Goal: Transaction & Acquisition: Purchase product/service

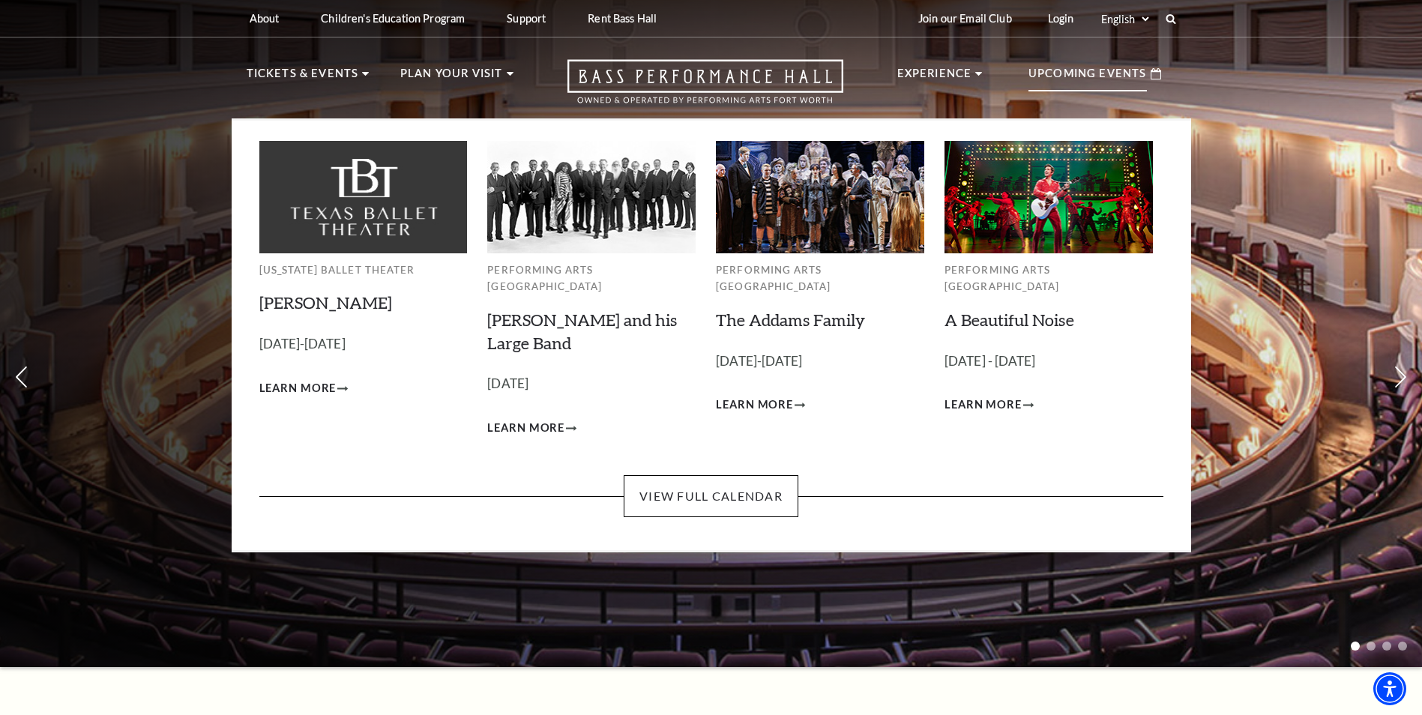
click at [538, 373] on p "October 17, 2025" at bounding box center [591, 384] width 208 height 22
click at [506, 310] on link "Lyle Lovett and his Large Band" at bounding box center [582, 330] width 190 height 43
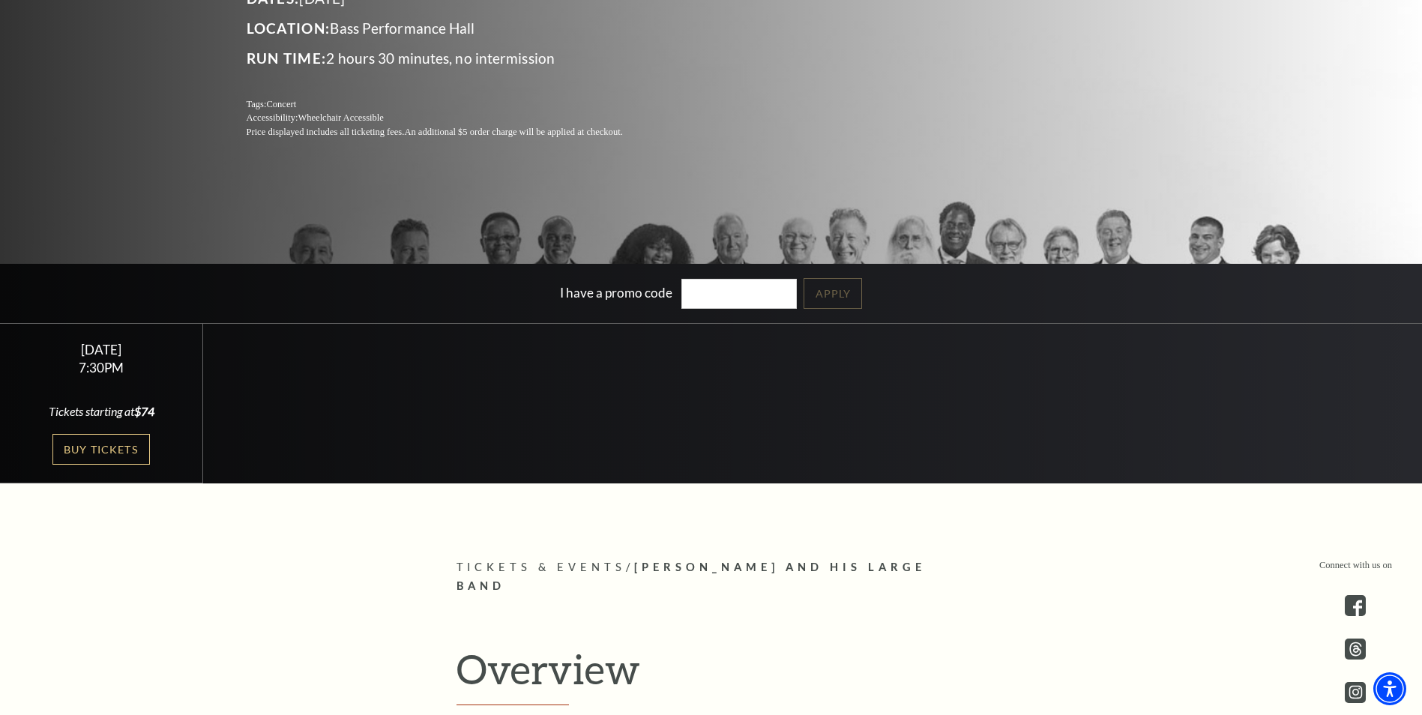
scroll to position [300, 0]
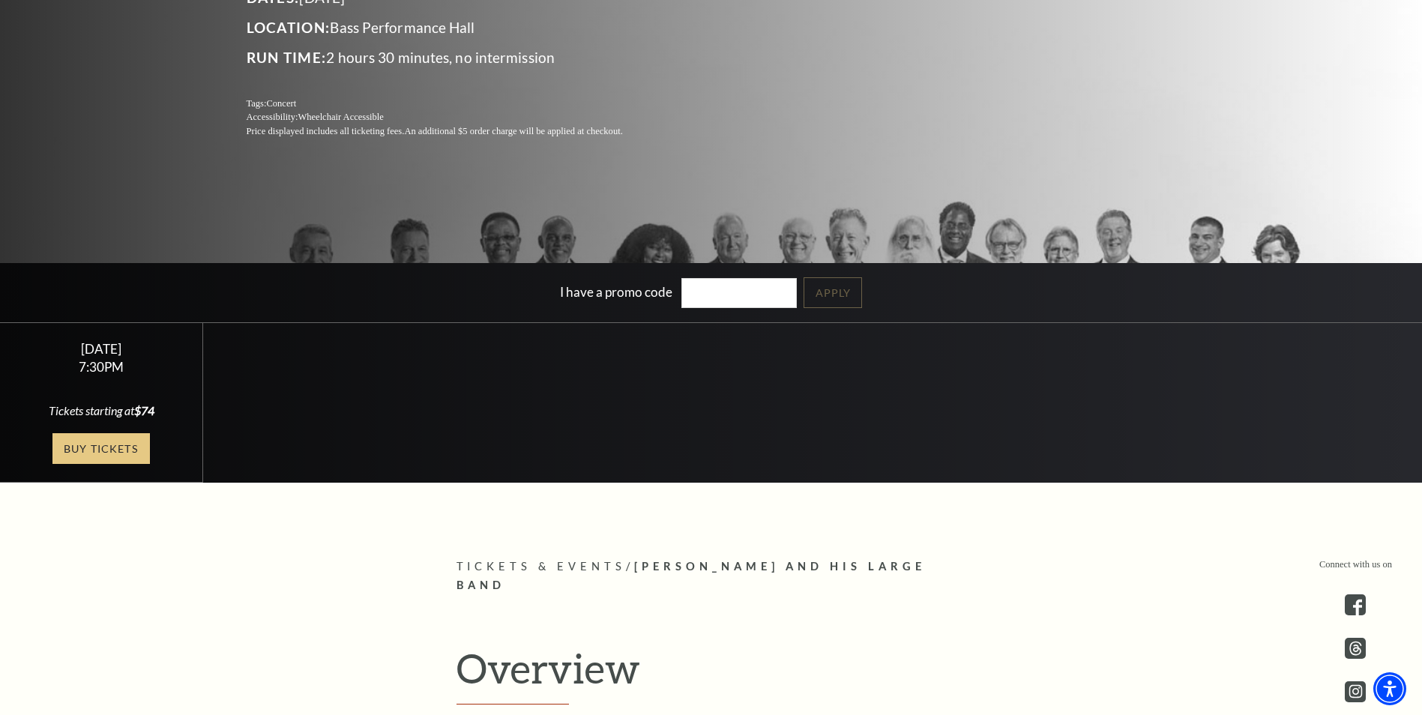
click at [138, 450] on link "Buy Tickets" at bounding box center [100, 448] width 97 height 31
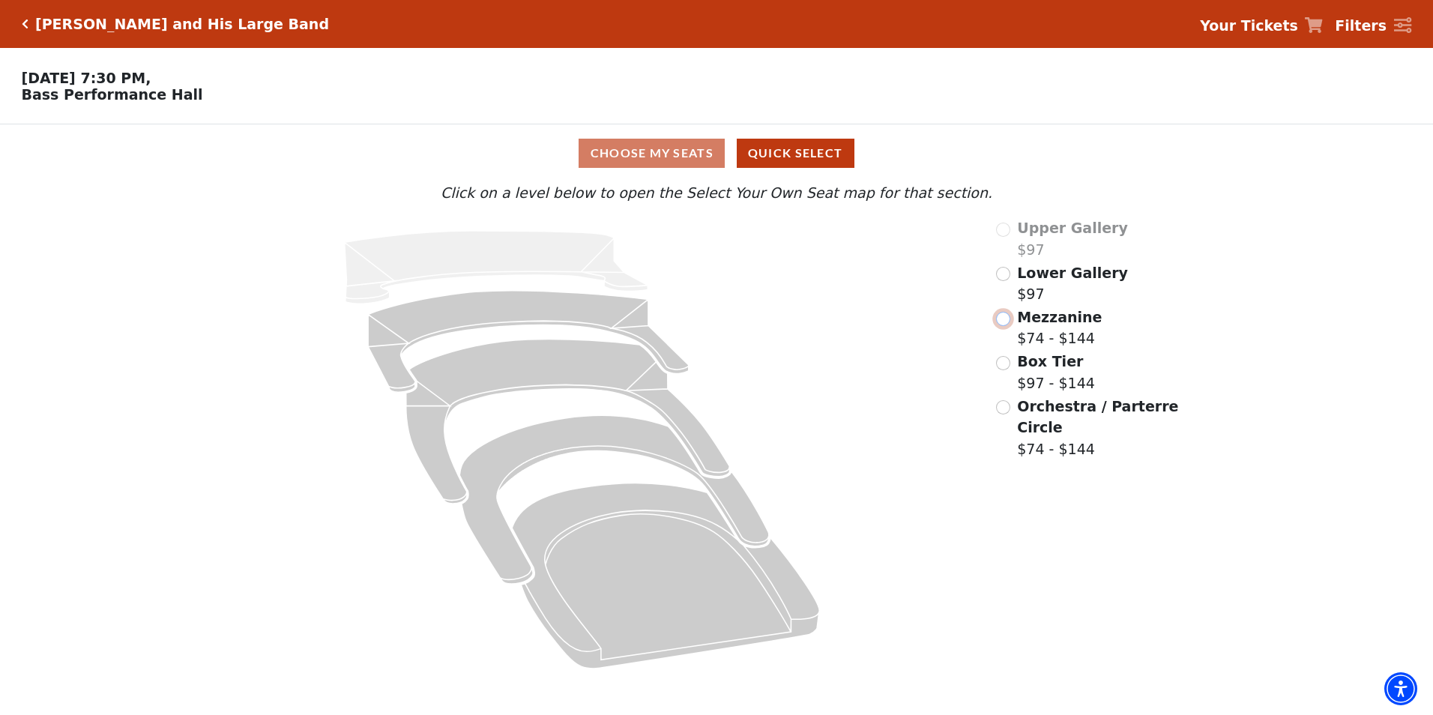
click at [1003, 324] on input "Mezzanine$74 - $144\a" at bounding box center [1003, 319] width 14 height 14
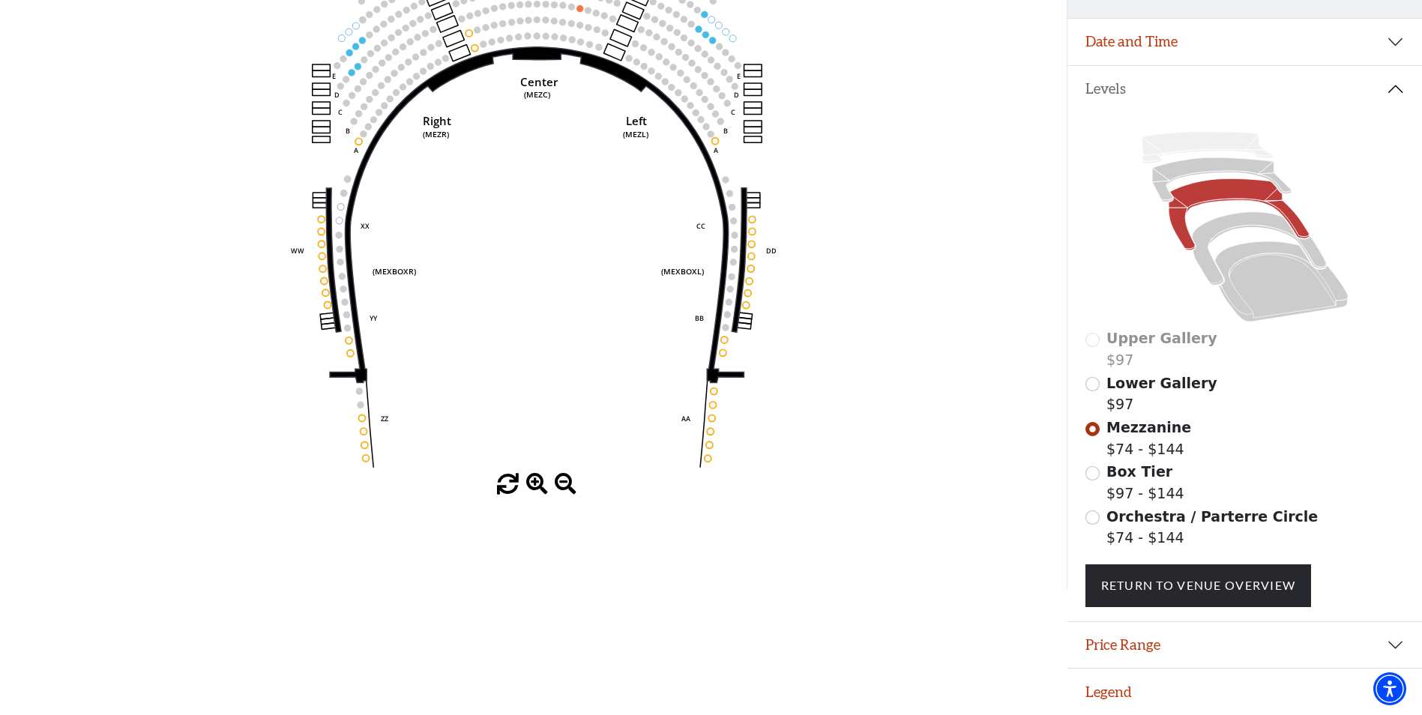
scroll to position [262, 0]
click at [1095, 524] on input "Orchestra / Parterre Circle$74 - $144\a" at bounding box center [1092, 517] width 14 height 14
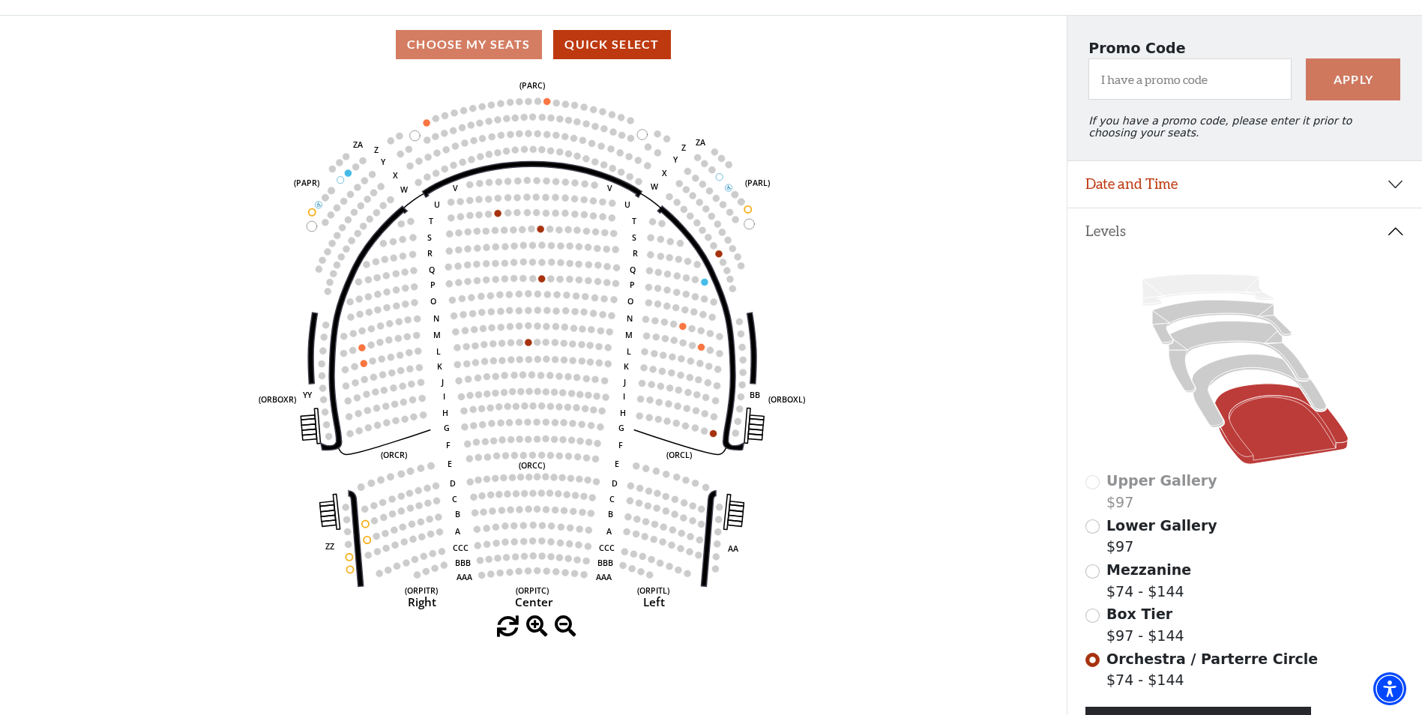
scroll to position [145, 0]
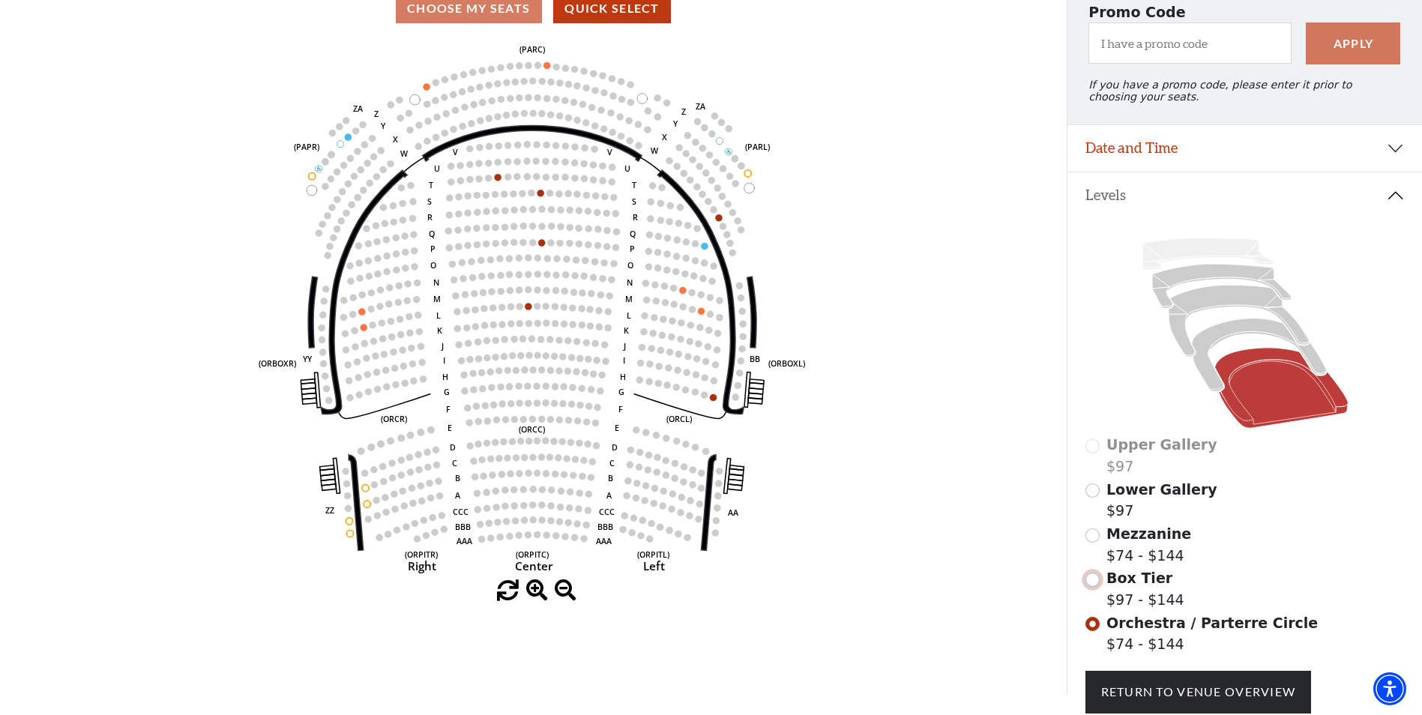
click at [1095, 587] on input "Box Tier$97 - $144\a" at bounding box center [1092, 580] width 14 height 14
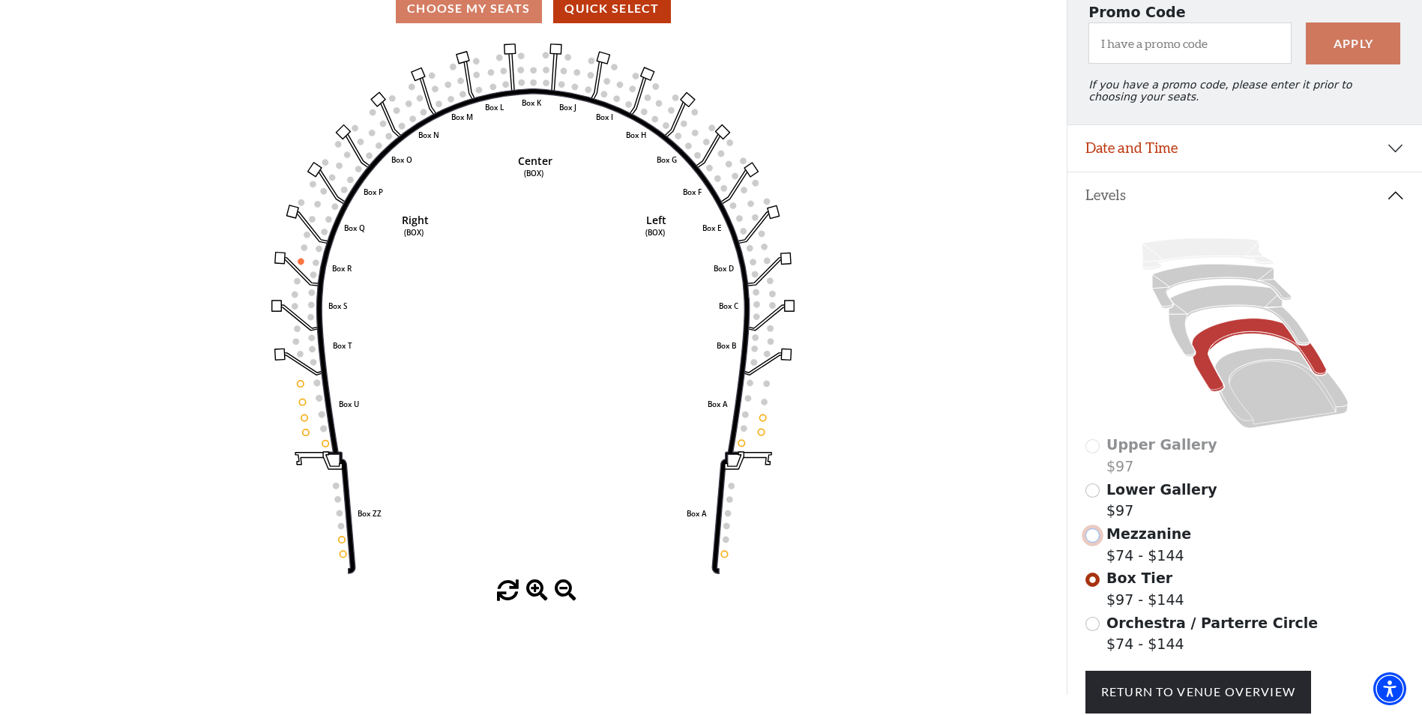
click at [1098, 543] on input "Mezzanine$74 - $144\a" at bounding box center [1092, 535] width 14 height 14
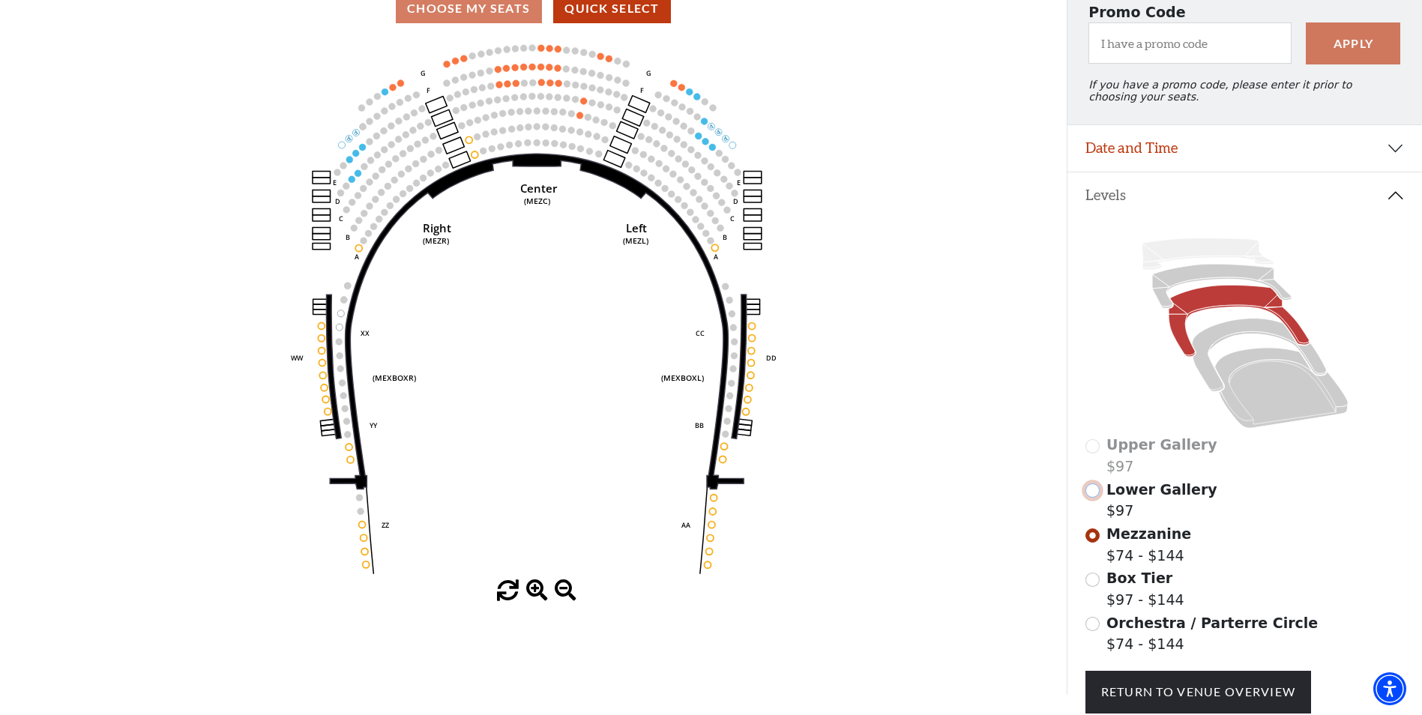
click at [1098, 498] on input "Lower Gallery$97\a" at bounding box center [1092, 490] width 14 height 14
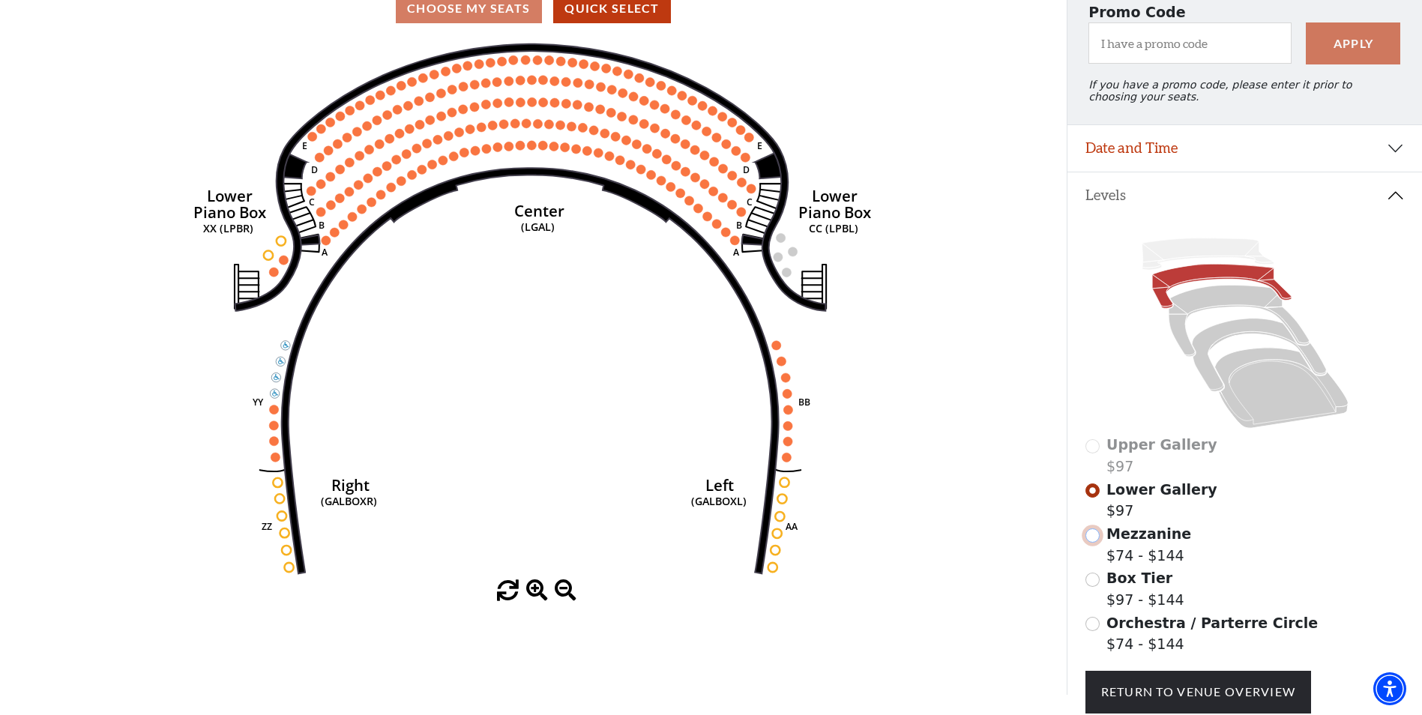
click at [1091, 543] on input "Mezzanine$74 - $144\a" at bounding box center [1092, 535] width 14 height 14
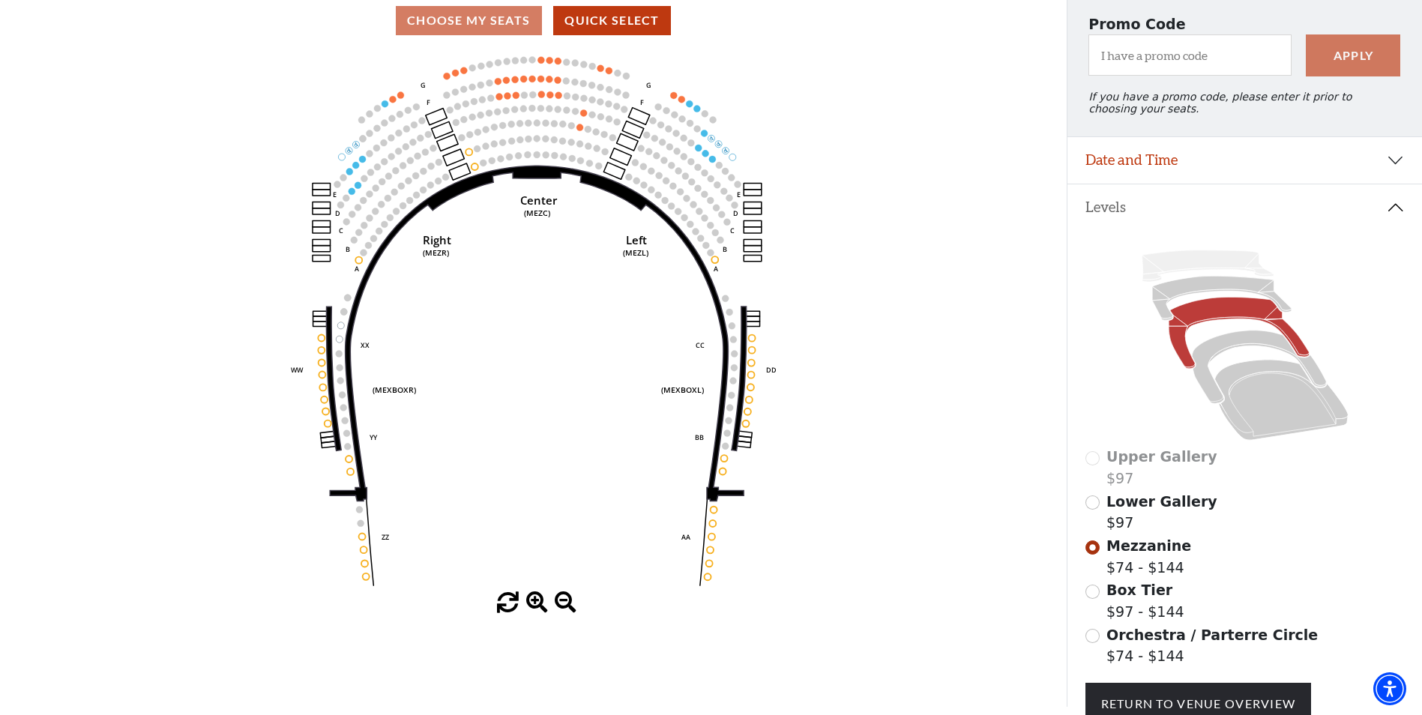
scroll to position [220, 0]
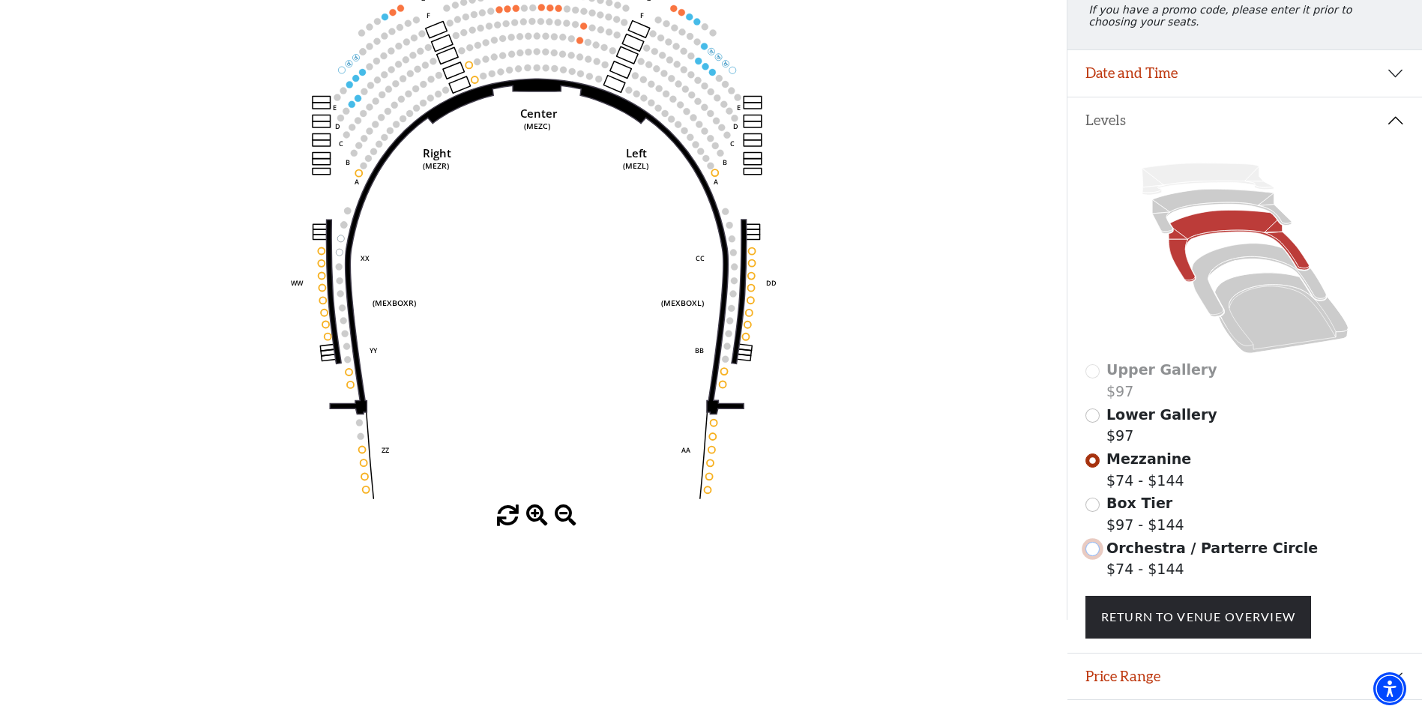
click at [1092, 556] on input "Orchestra / Parterre Circle$74 - $144\a" at bounding box center [1092, 549] width 14 height 14
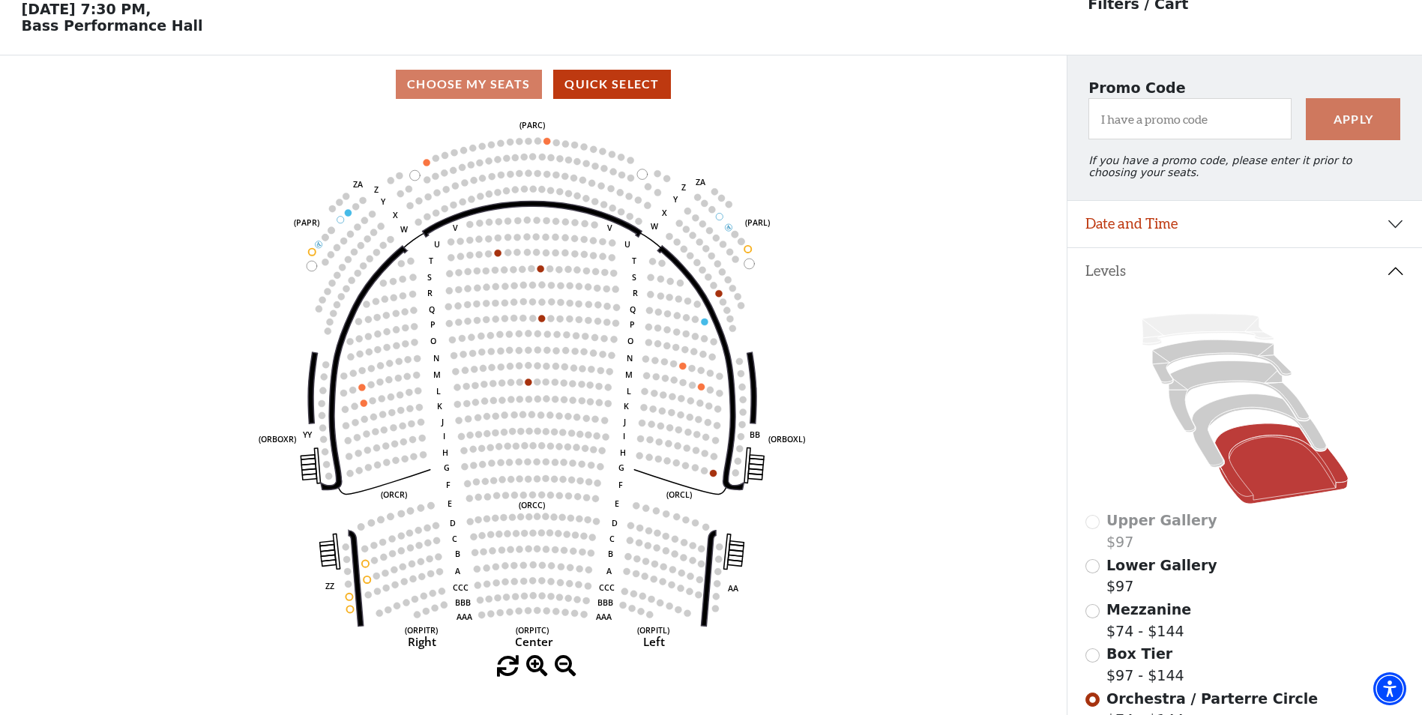
scroll to position [70, 0]
click at [1093, 617] on input "Mezzanine$74 - $144\a" at bounding box center [1092, 610] width 14 height 14
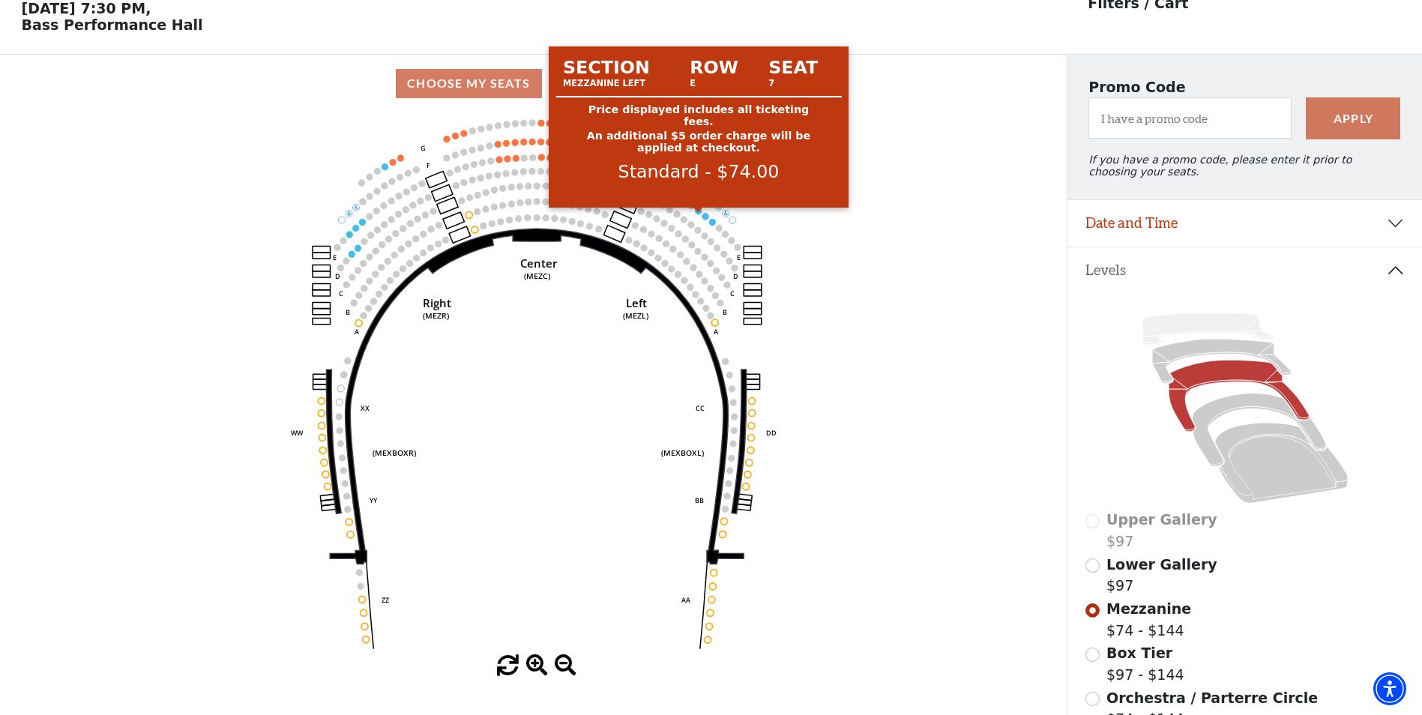
click at [696, 214] on circle at bounding box center [698, 211] width 7 height 7
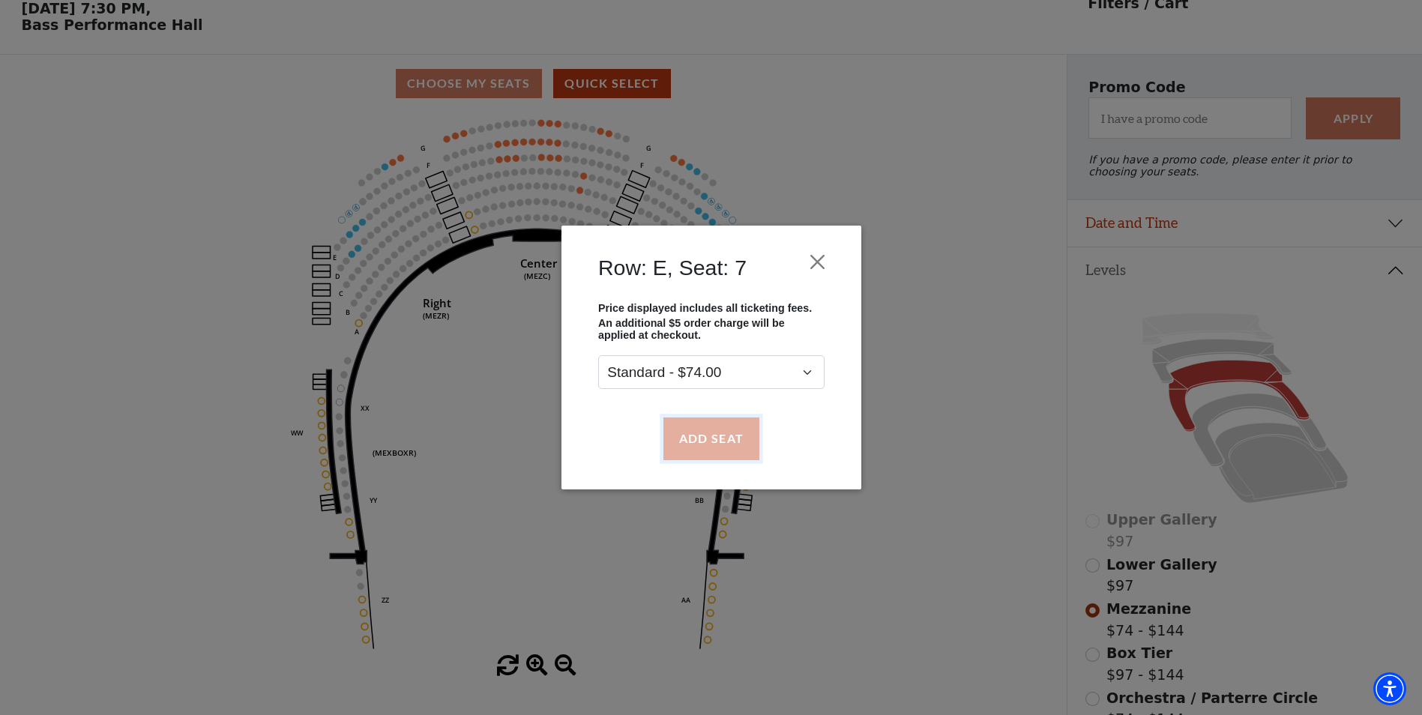
click at [733, 438] on button "Add Seat" at bounding box center [710, 438] width 96 height 42
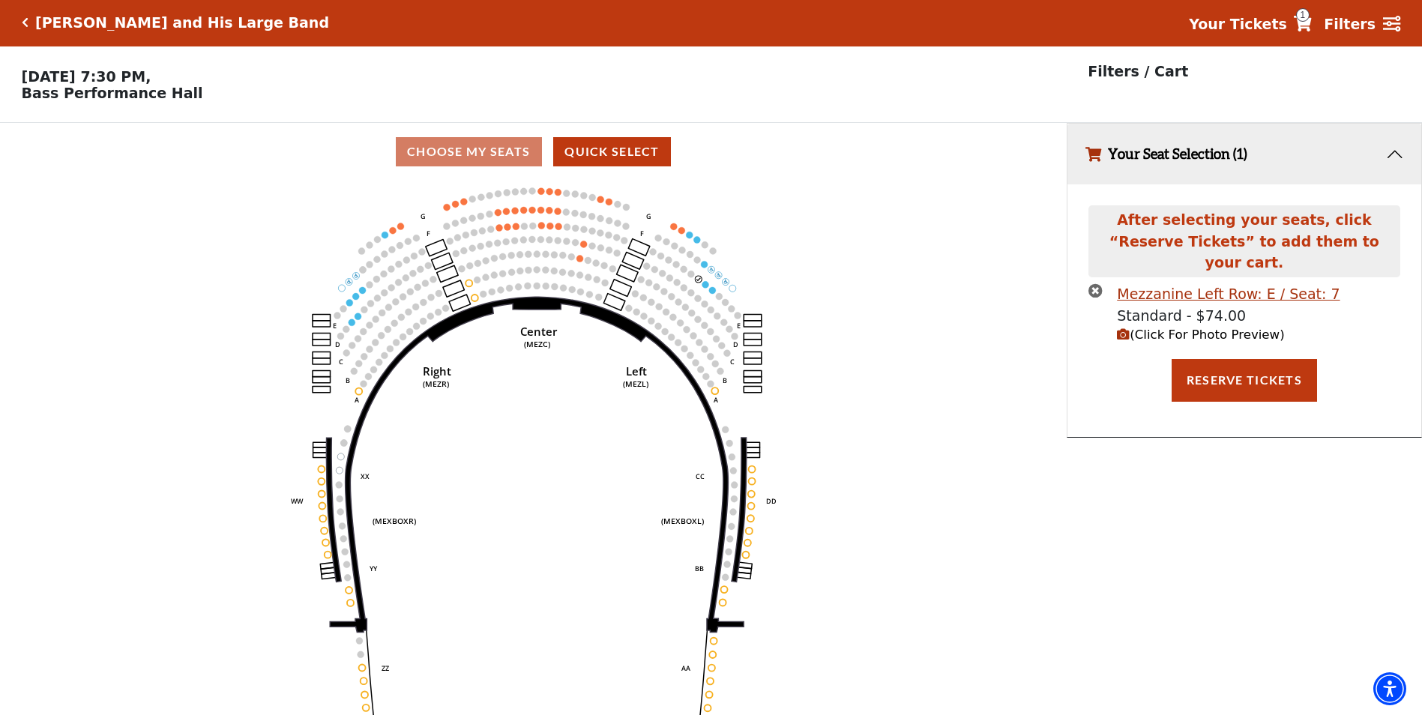
scroll to position [0, 0]
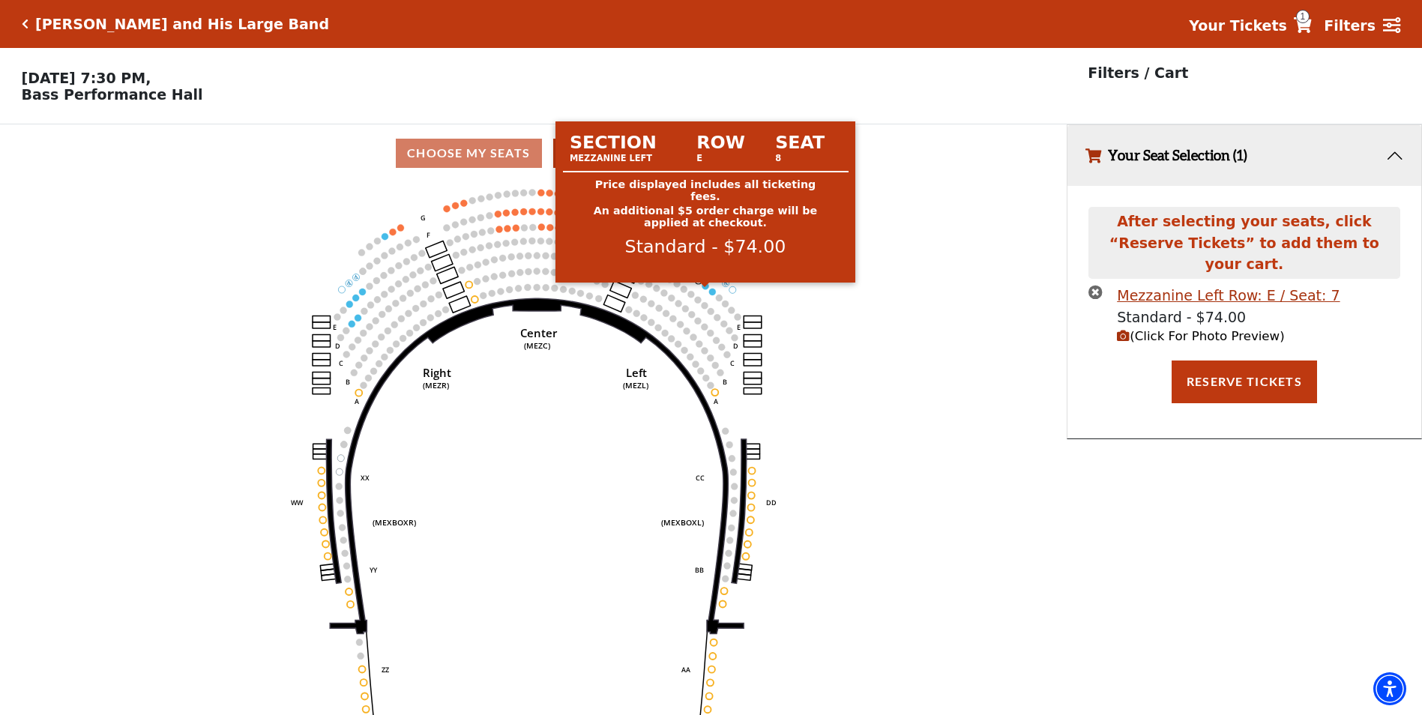
click at [704, 289] on circle at bounding box center [705, 286] width 7 height 7
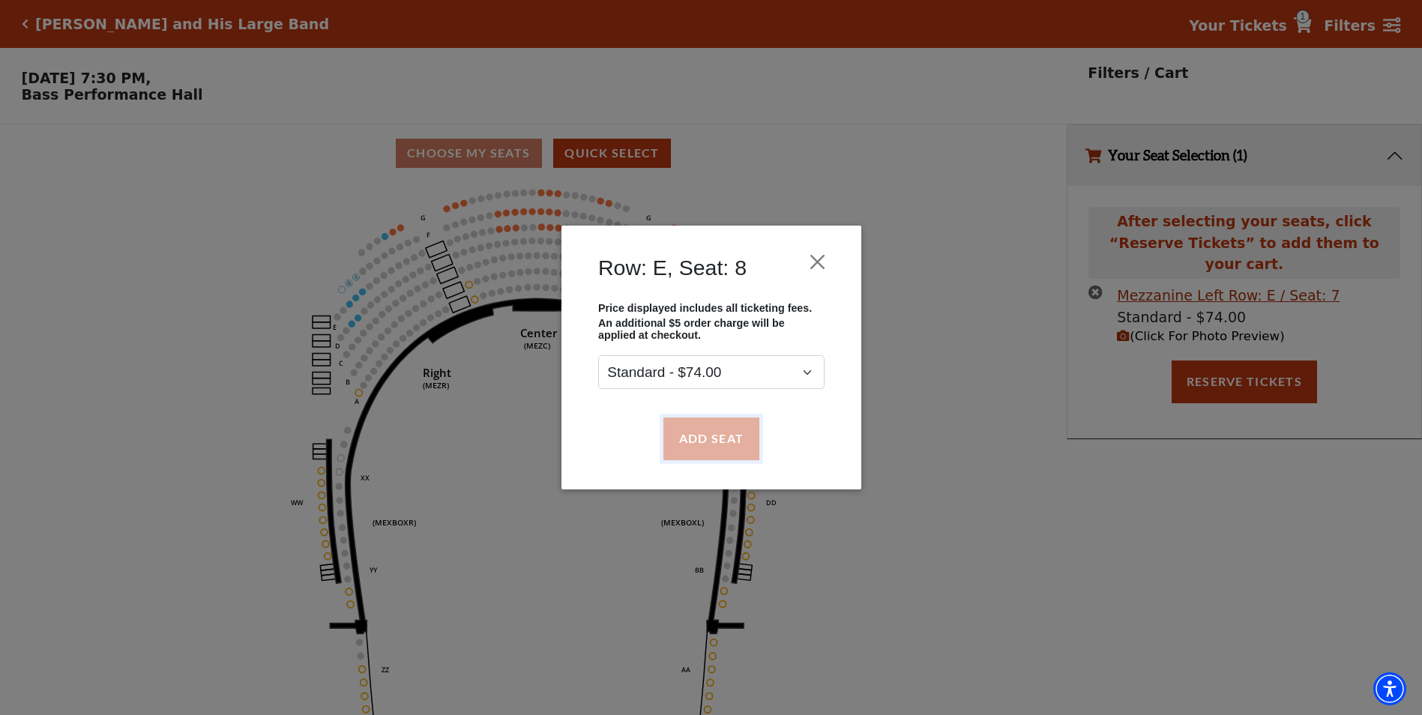
click at [713, 444] on button "Add Seat" at bounding box center [710, 438] width 96 height 42
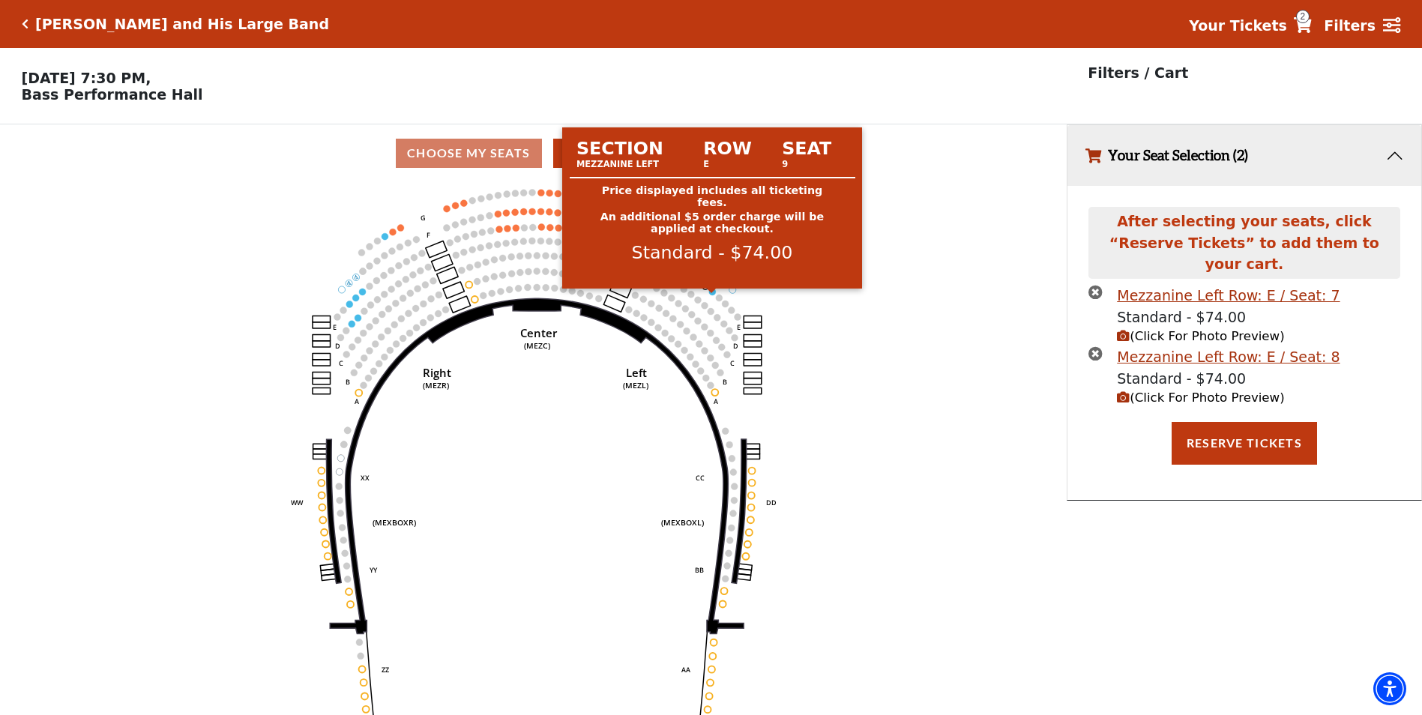
click at [713, 295] on circle at bounding box center [712, 292] width 7 height 7
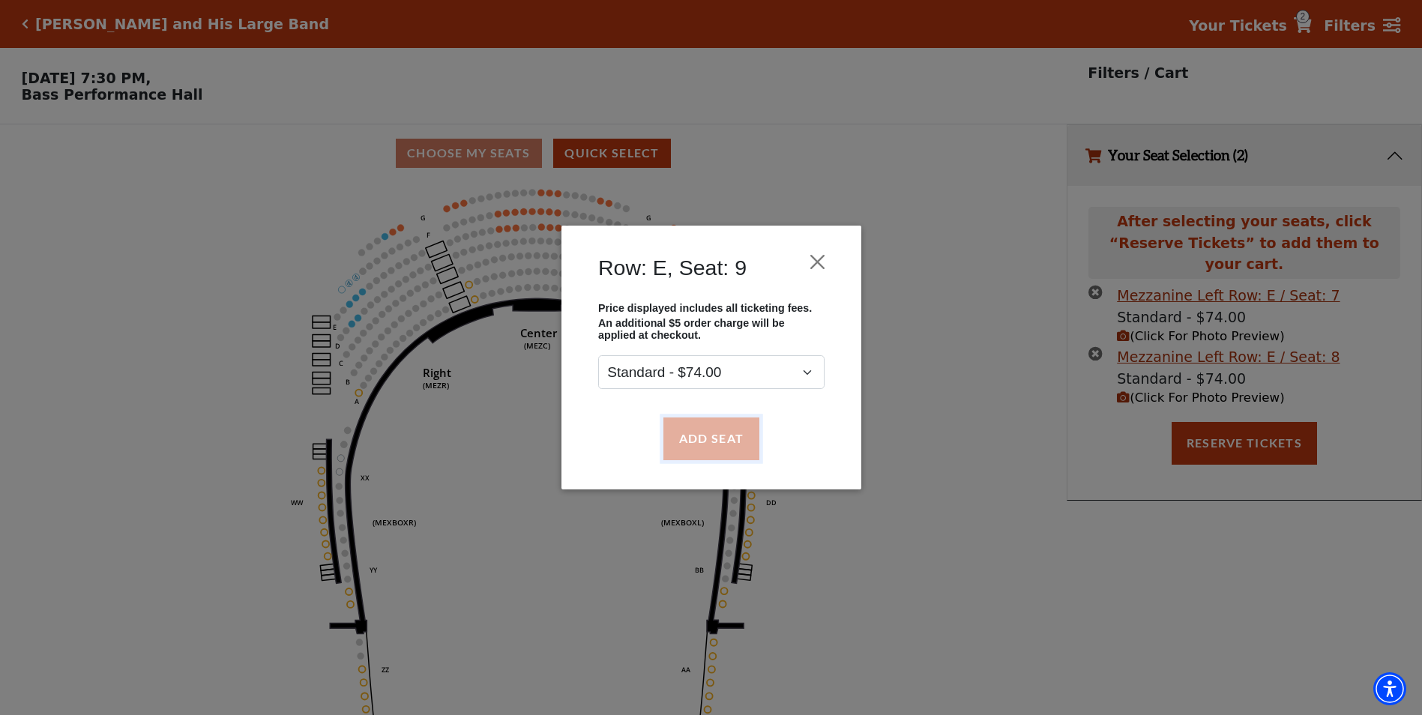
click at [702, 439] on button "Add Seat" at bounding box center [710, 438] width 96 height 42
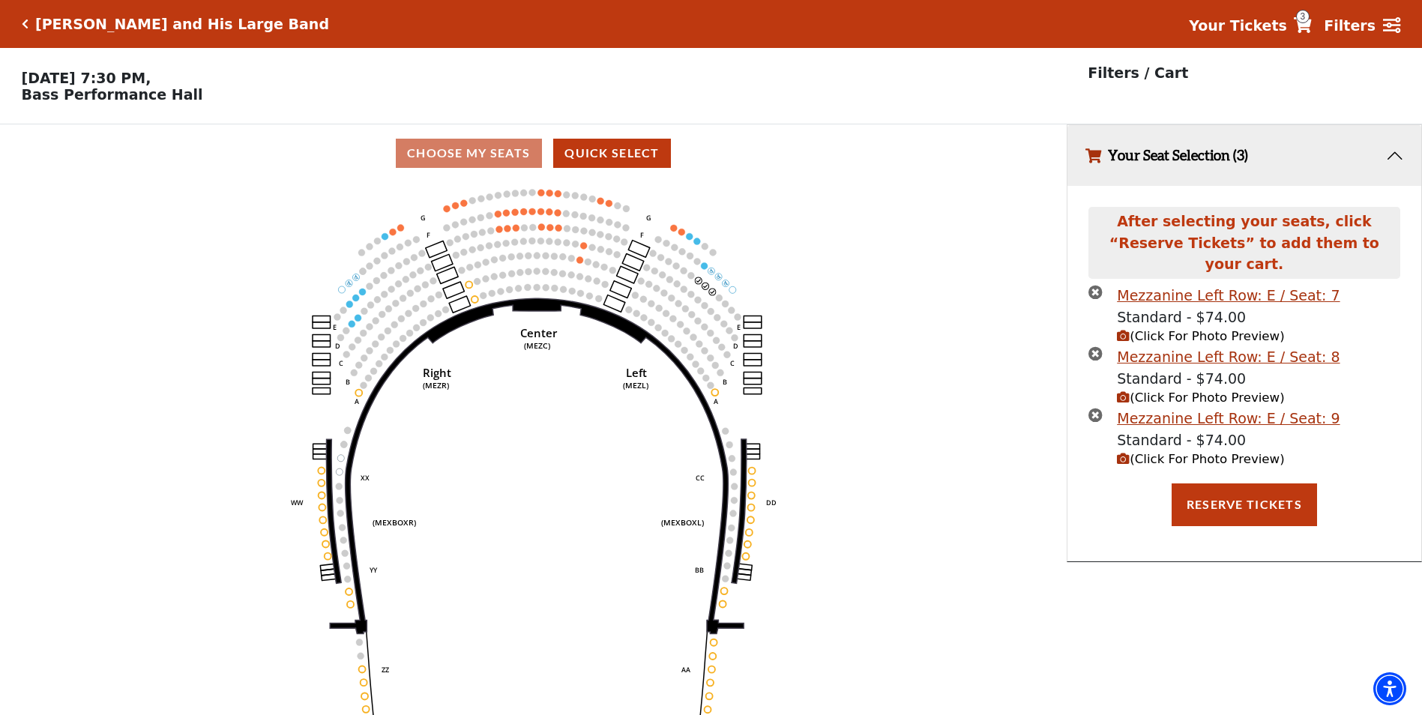
click at [1217, 452] on span "(Click For Photo Preview)" at bounding box center [1200, 459] width 167 height 14
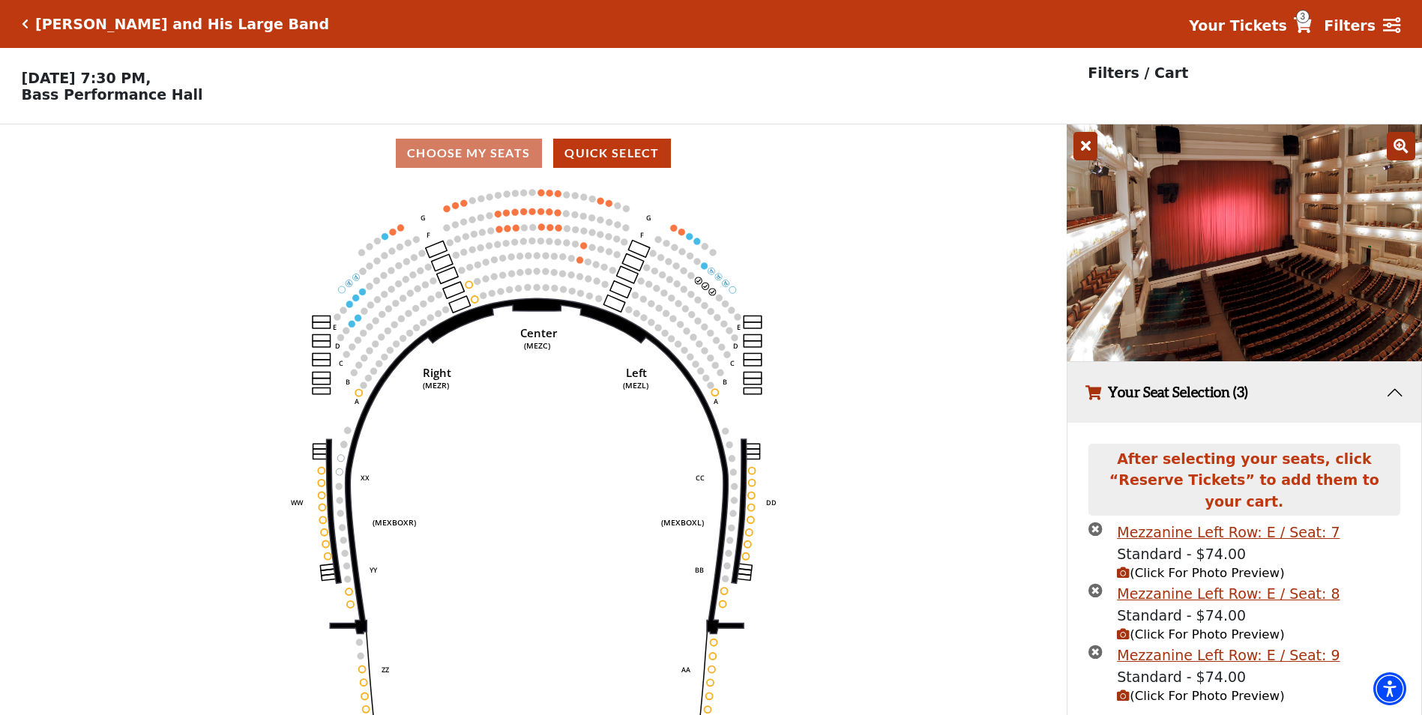
click at [1009, 277] on icon "Center (MEZC) Right (MEZR) Left (MEZL) (MEXBOXR) (MEXBOXL) XX WW CC DD YY BB ZZ…" at bounding box center [532, 453] width 959 height 543
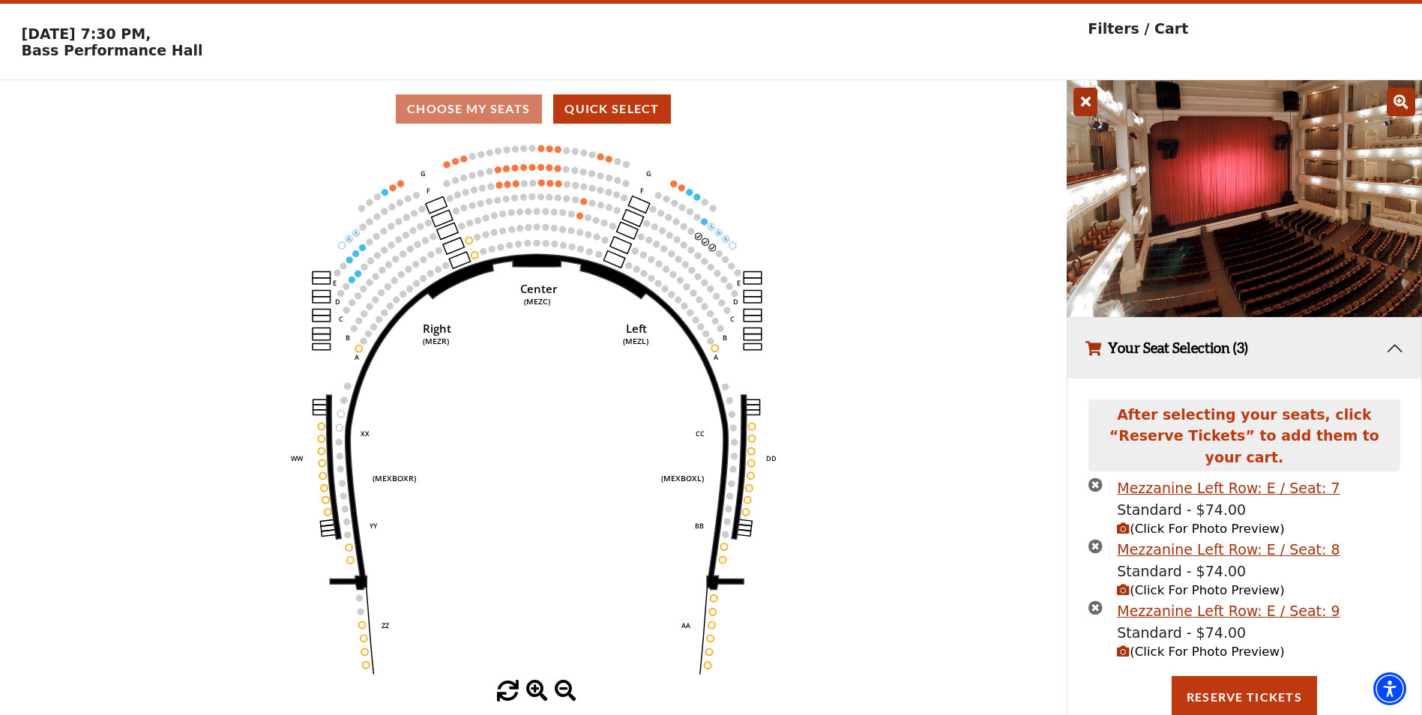
scroll to position [69, 0]
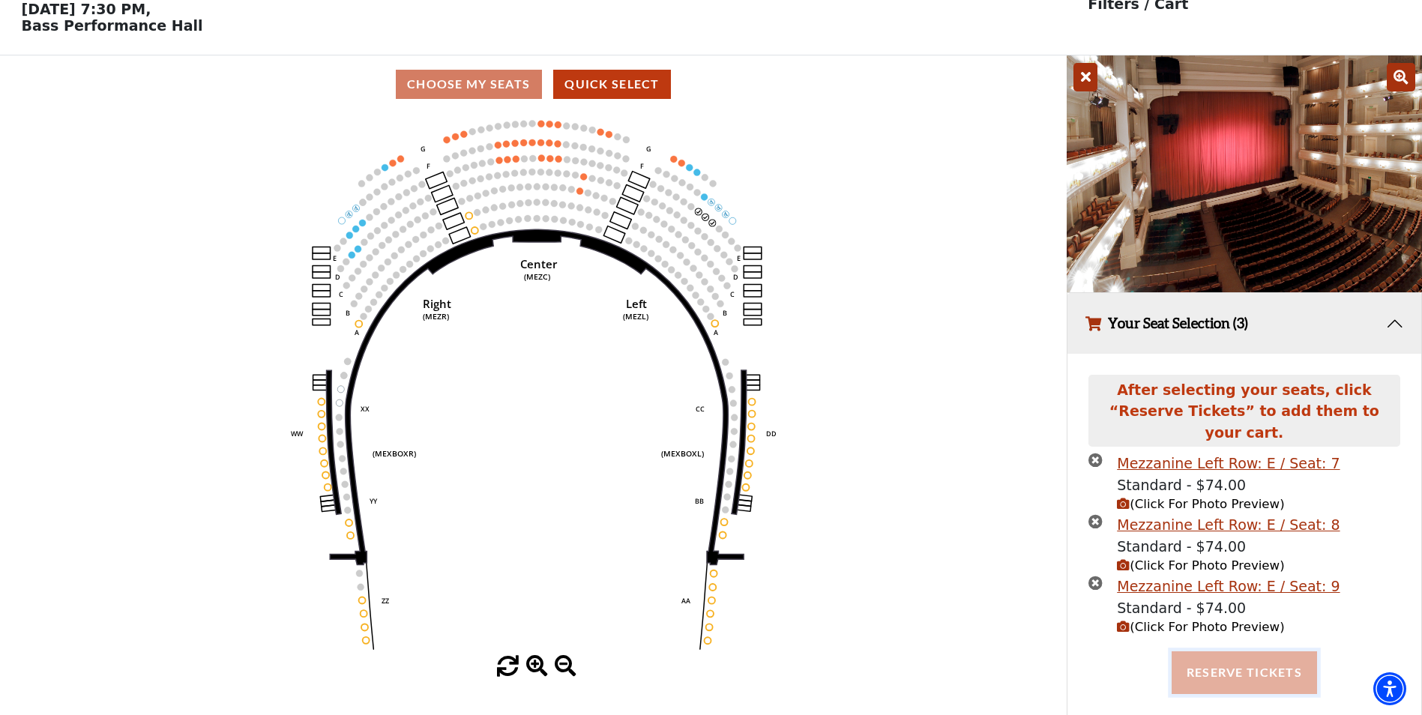
click at [1240, 663] on button "Reserve Tickets" at bounding box center [1243, 672] width 145 height 42
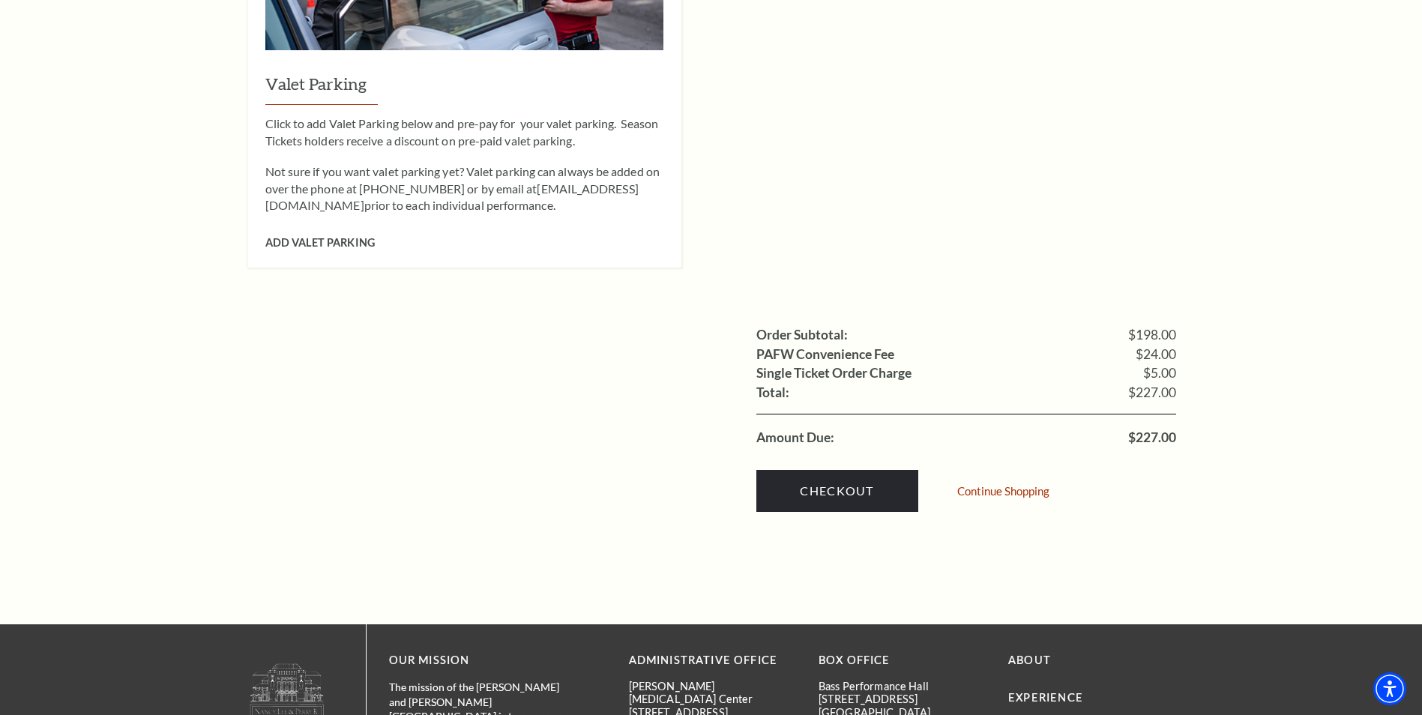
scroll to position [1499, 0]
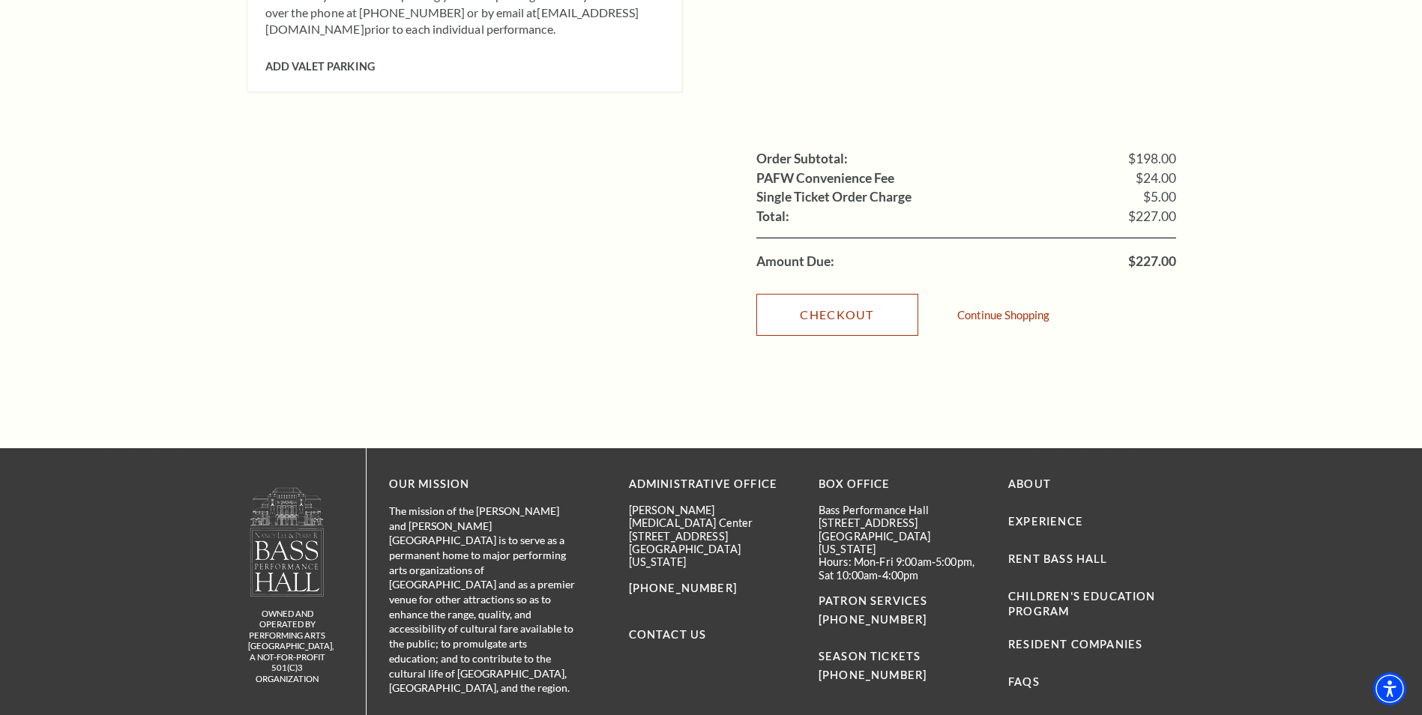
click at [833, 294] on link "Checkout" at bounding box center [837, 315] width 162 height 42
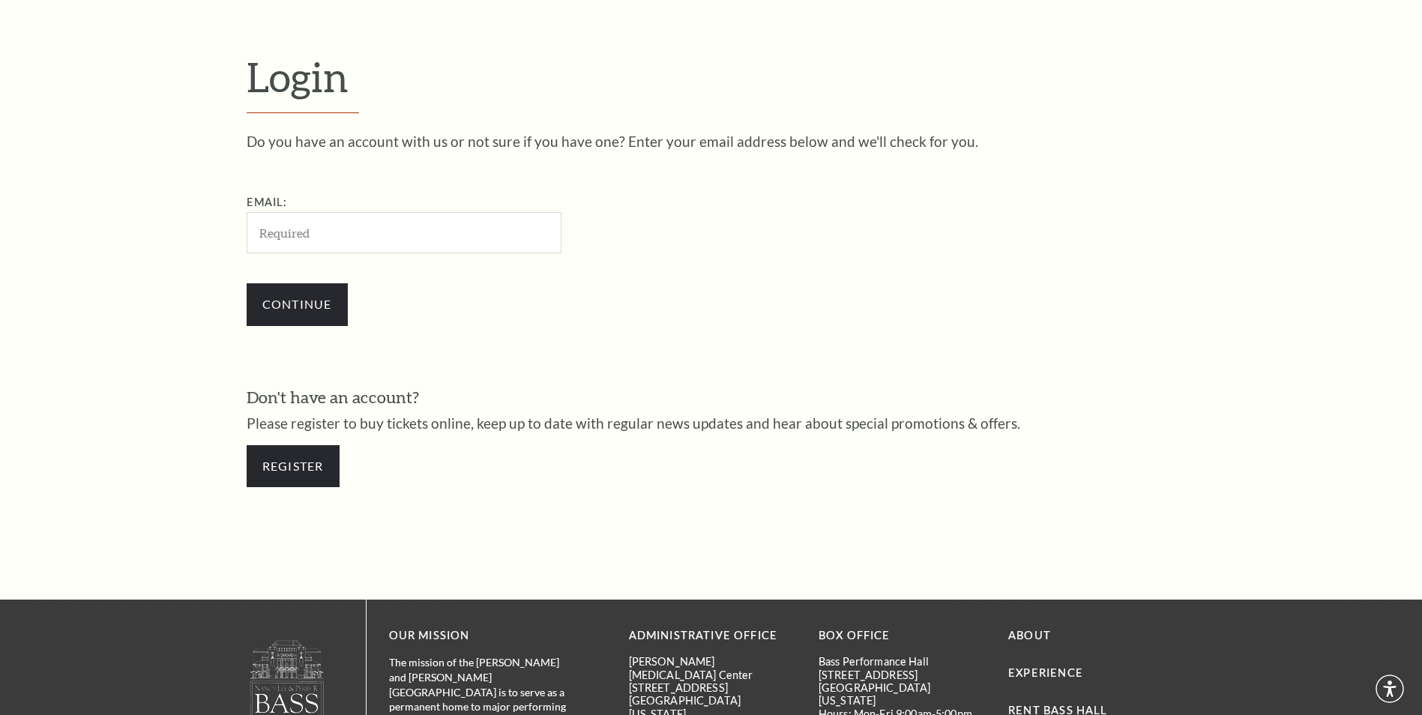
scroll to position [501, 0]
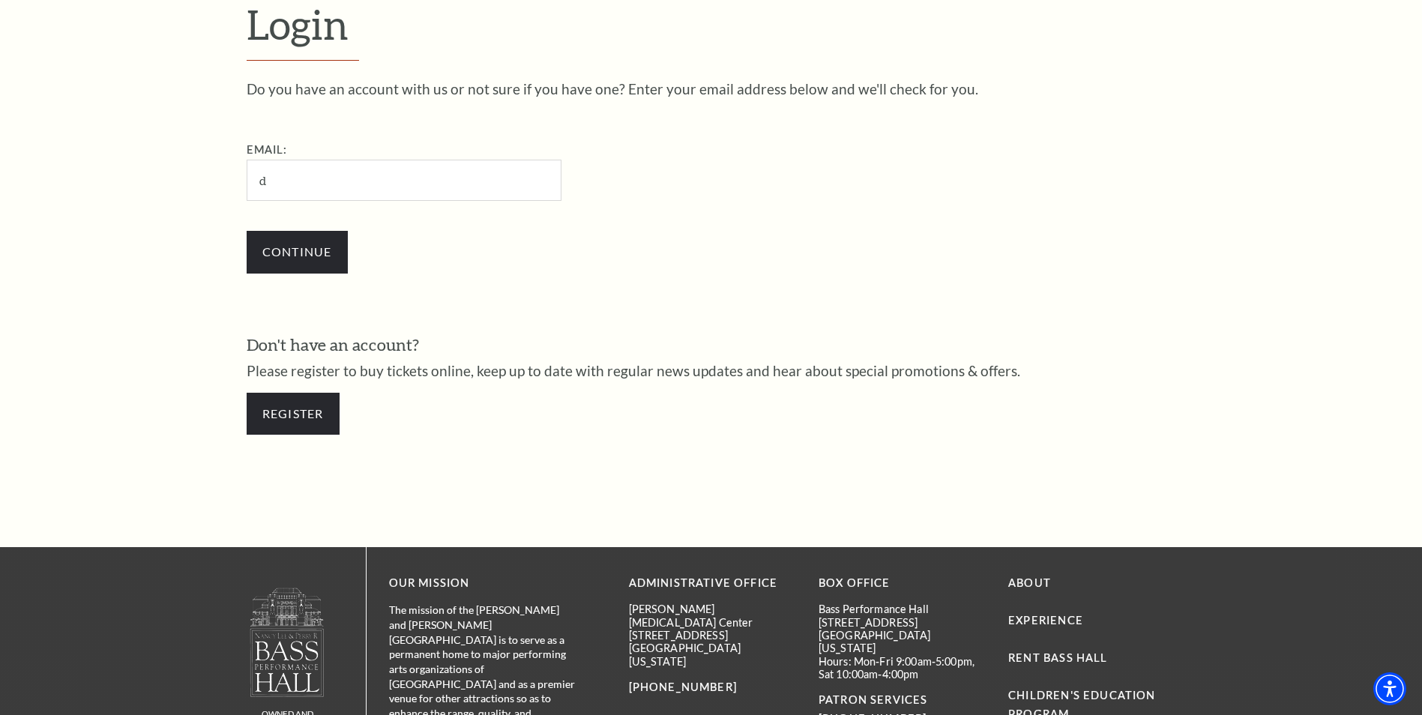
type input "doncarlajosh97@yahoo.com"
click at [311, 254] on input "Continue" at bounding box center [297, 252] width 101 height 42
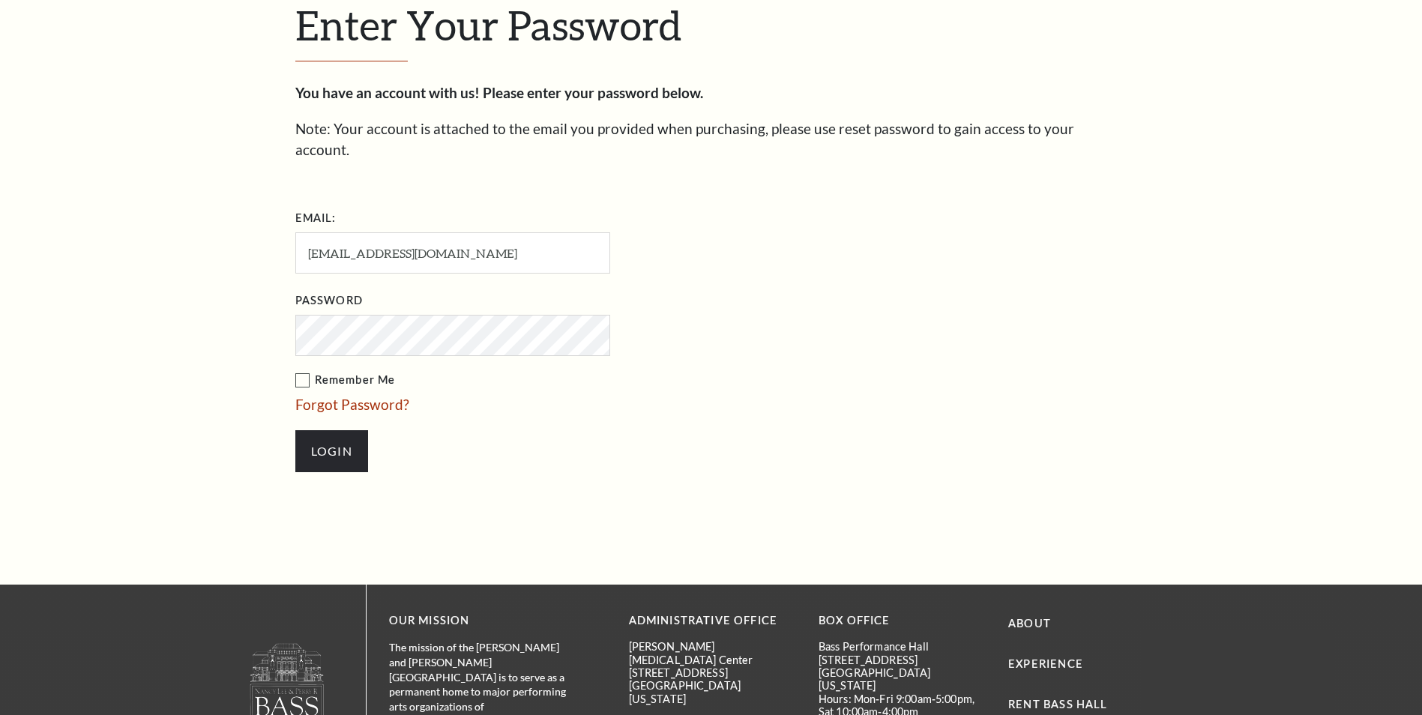
scroll to position [515, 0]
click at [722, 364] on ul "Email: doncarlajosh97@yahoo.com Password Remember Me Forgot Password? Login" at bounding box center [538, 346] width 487 height 282
click at [661, 369] on ul "Email: doncarlajosh97@yahoo.com Password Remember Me Forgot Password? Login" at bounding box center [538, 346] width 487 height 282
click at [301, 370] on label "Remember Me" at bounding box center [527, 379] width 465 height 19
click at [0, 0] on input "Remember Me" at bounding box center [0, 0] width 0 height 0
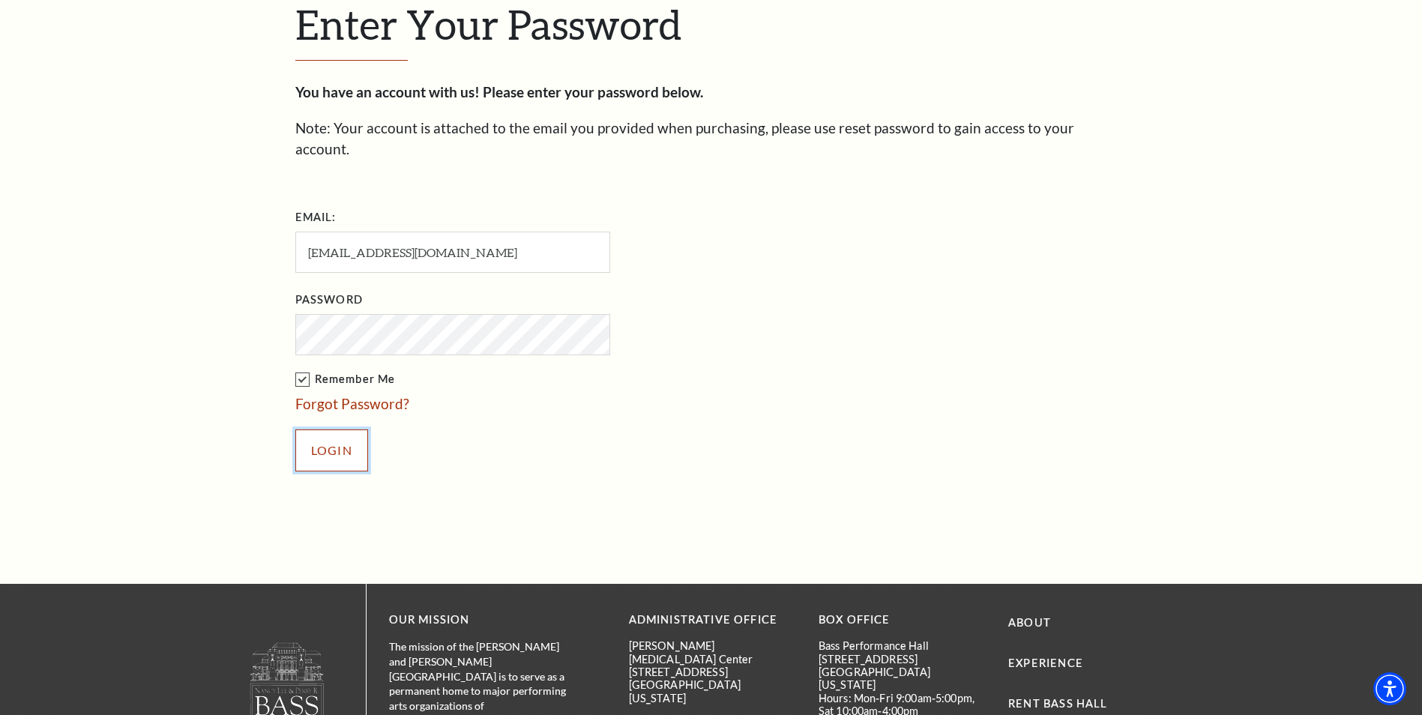
click at [330, 434] on input "Login" at bounding box center [331, 450] width 73 height 42
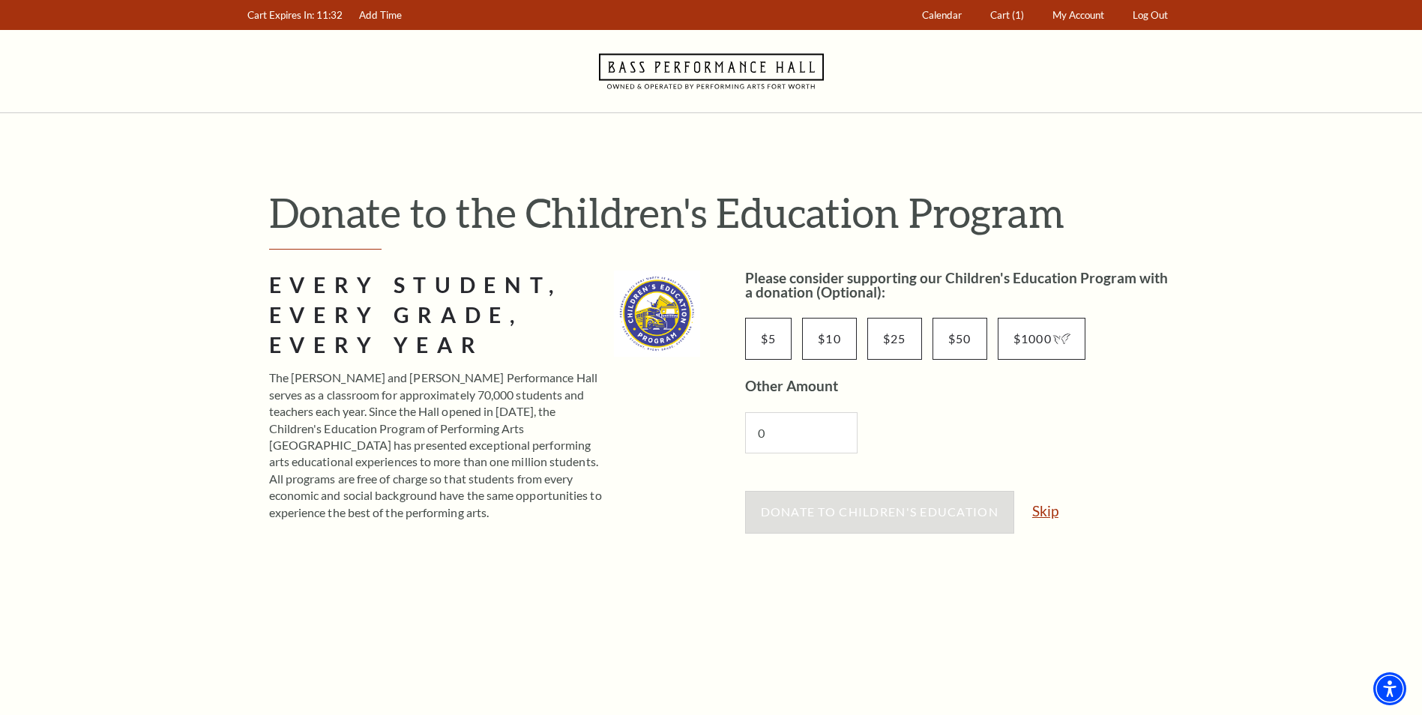
click at [1052, 513] on link "Skip" at bounding box center [1045, 511] width 26 height 14
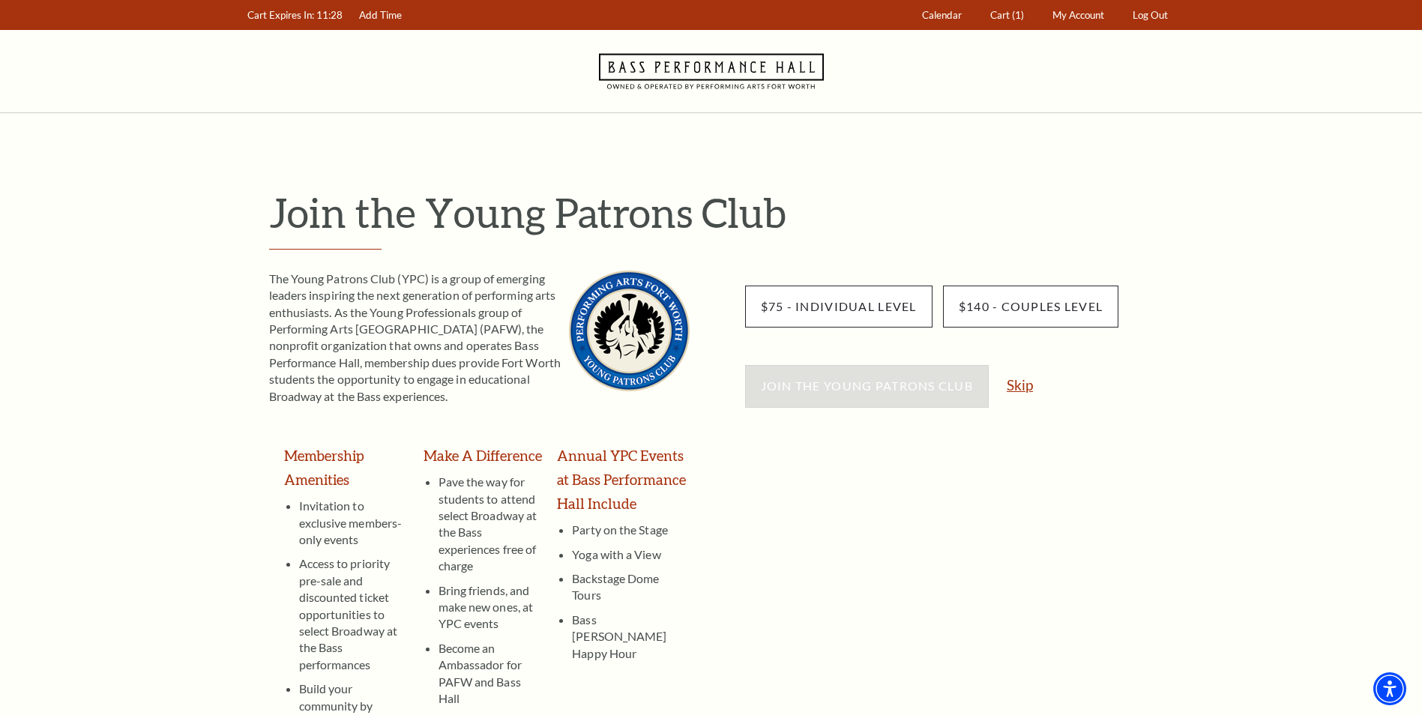
click at [1029, 378] on link "Skip" at bounding box center [1019, 385] width 26 height 14
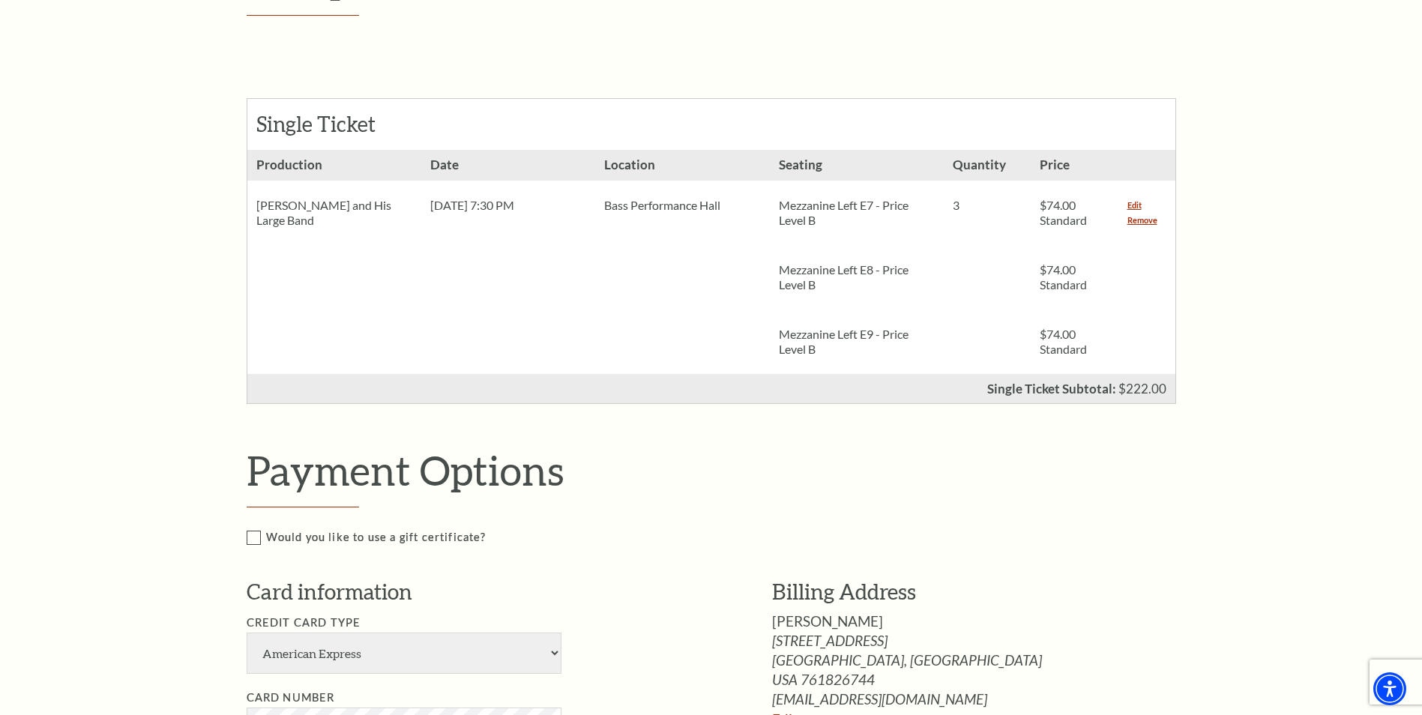
scroll to position [525, 0]
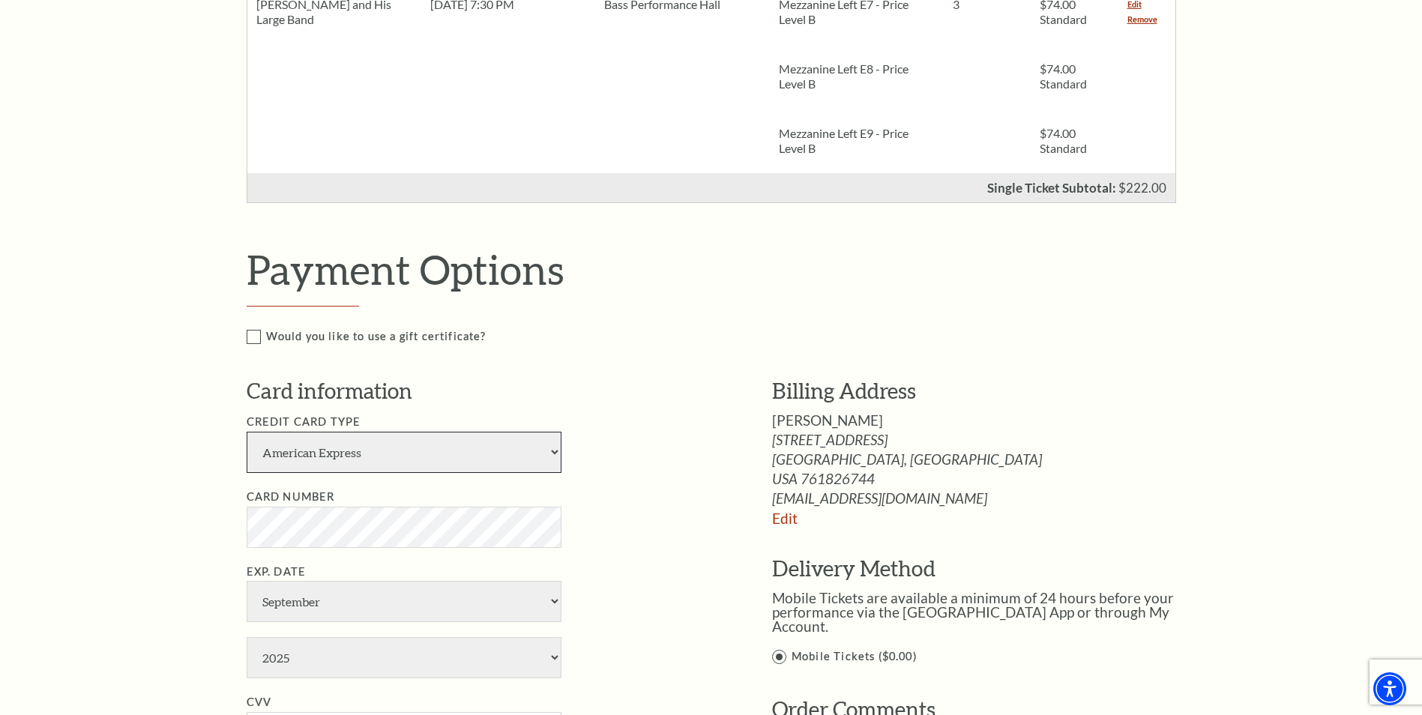
click at [547, 447] on select "American Express Visa Master Card Discover" at bounding box center [404, 452] width 315 height 41
select select "24"
click at [247, 432] on select "American Express Visa Master Card Discover" at bounding box center [404, 452] width 315 height 41
click at [677, 414] on li "Credit Card Type American Express Visa Master Card Discover" at bounding box center [487, 443] width 480 height 60
click at [447, 599] on select "January February March April May June July August September October November De…" at bounding box center [404, 601] width 315 height 41
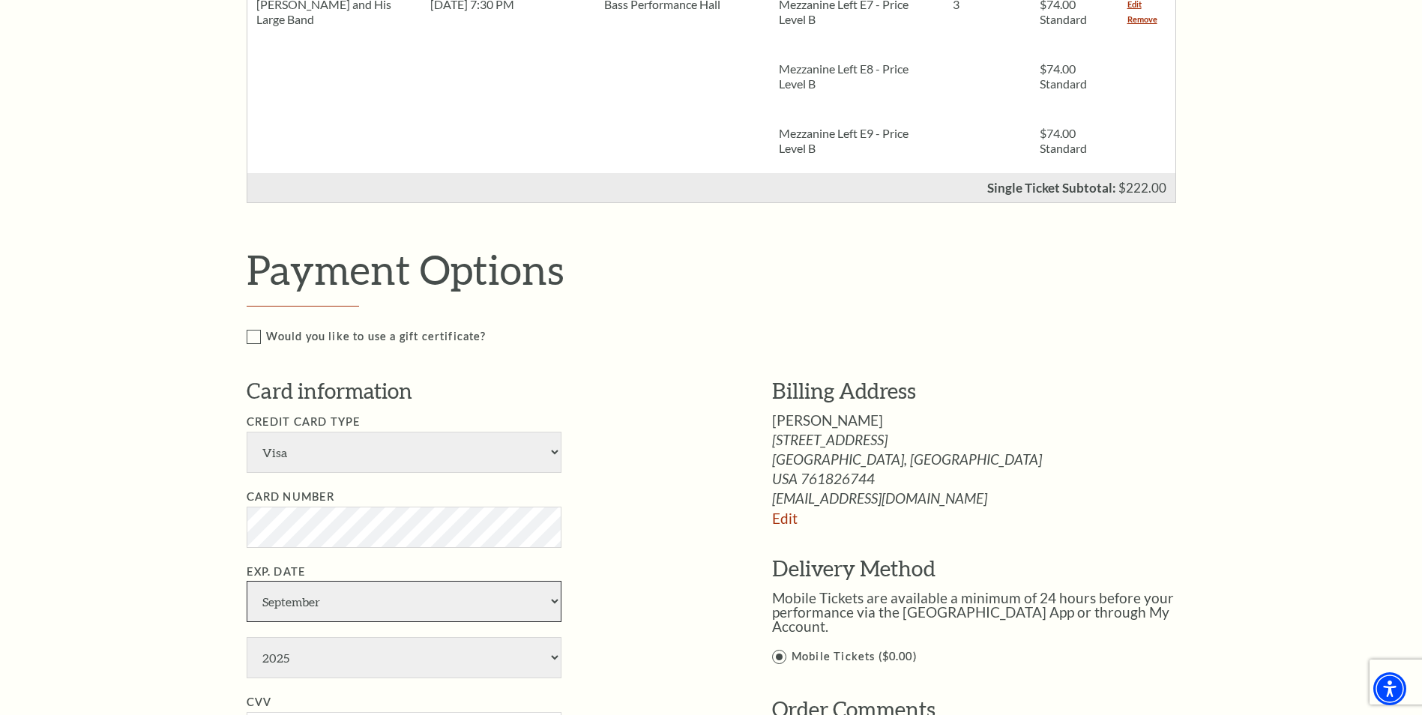
select select "7"
click at [247, 581] on select "January February March April May June July August September October November De…" at bounding box center [404, 601] width 315 height 41
click at [351, 662] on select "2025 2026 2027 2028 2029 2030 2031 2032 2033 2034" at bounding box center [404, 657] width 315 height 41
select select "2030"
click at [247, 637] on select "2025 2026 2027 2028 2029 2030 2031 2032 2033 2034" at bounding box center [404, 657] width 315 height 41
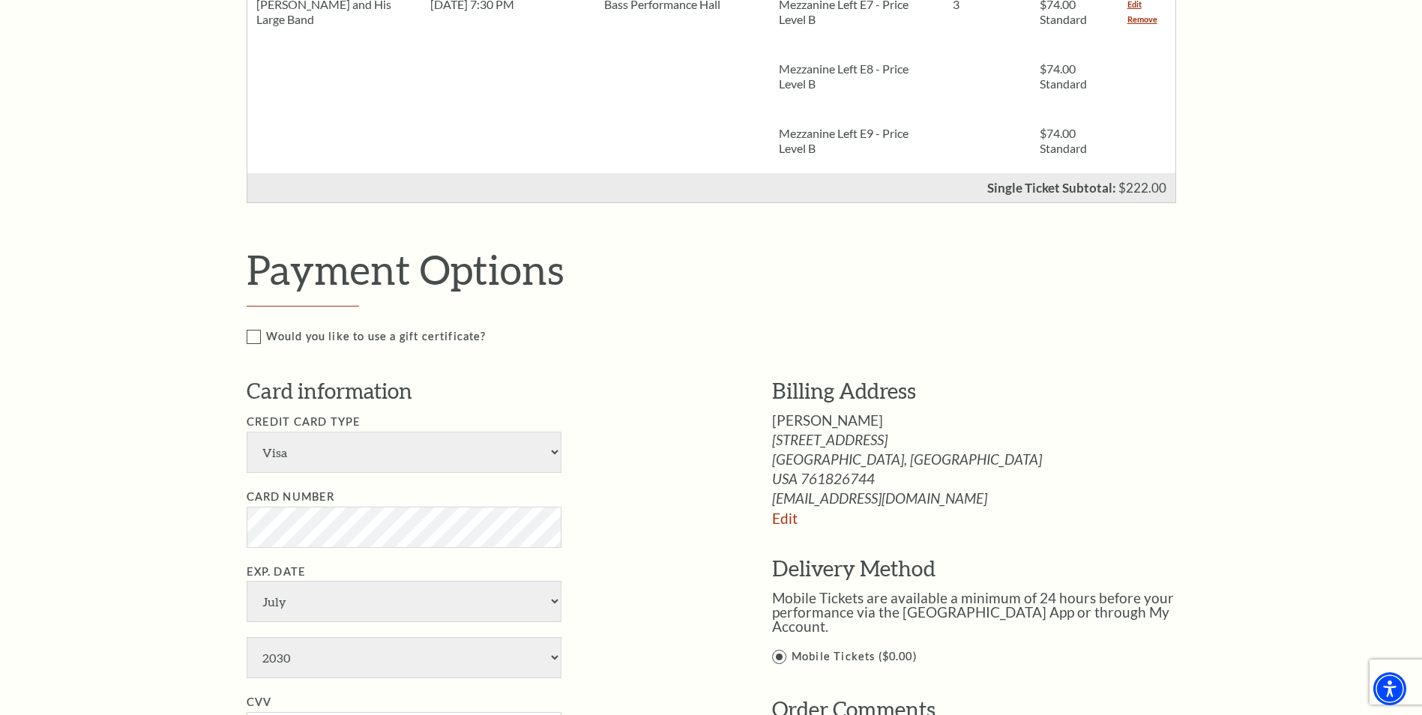
click at [631, 543] on li "Card Number" at bounding box center [487, 518] width 480 height 60
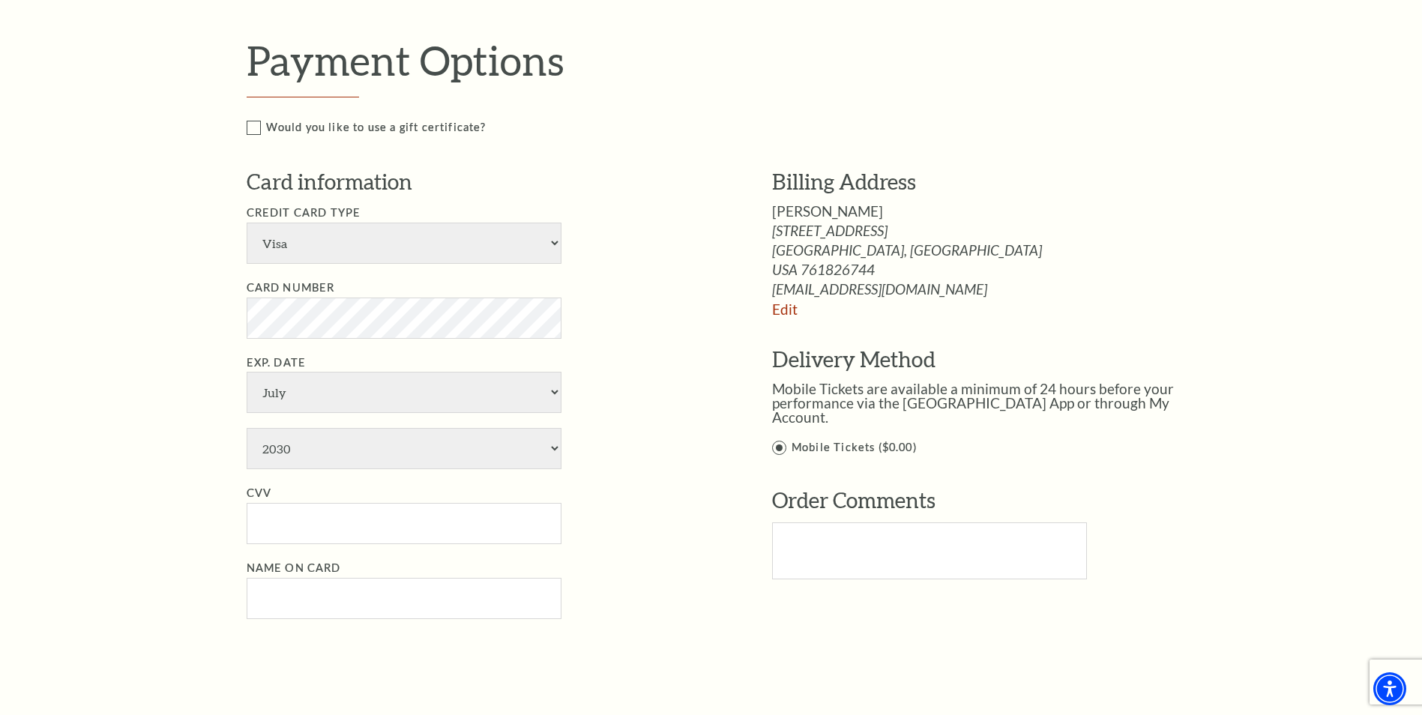
scroll to position [749, 0]
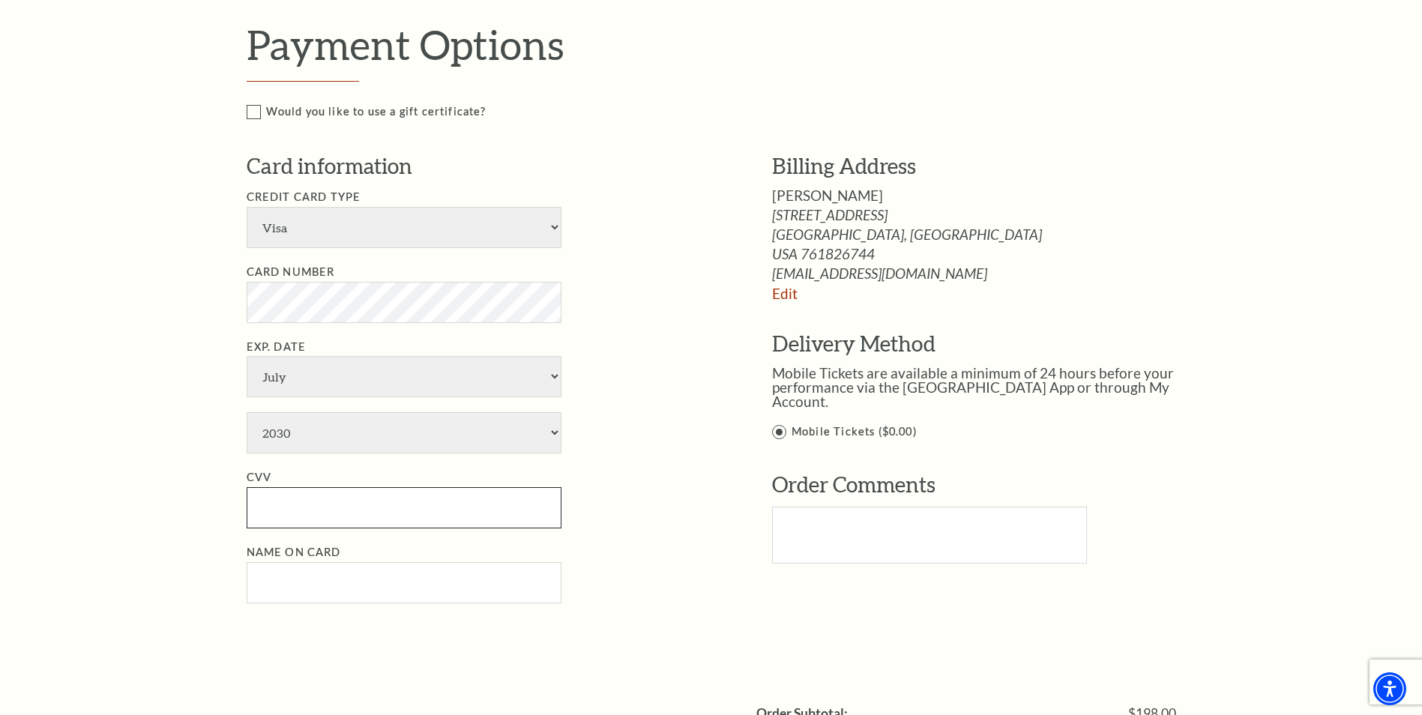
click at [360, 505] on input "CVV" at bounding box center [404, 507] width 315 height 41
type input "568"
click at [647, 522] on li "CVV 568" at bounding box center [487, 498] width 480 height 60
click at [408, 584] on input "Name on Card" at bounding box center [404, 582] width 315 height 41
type input "[PERSON_NAME]"
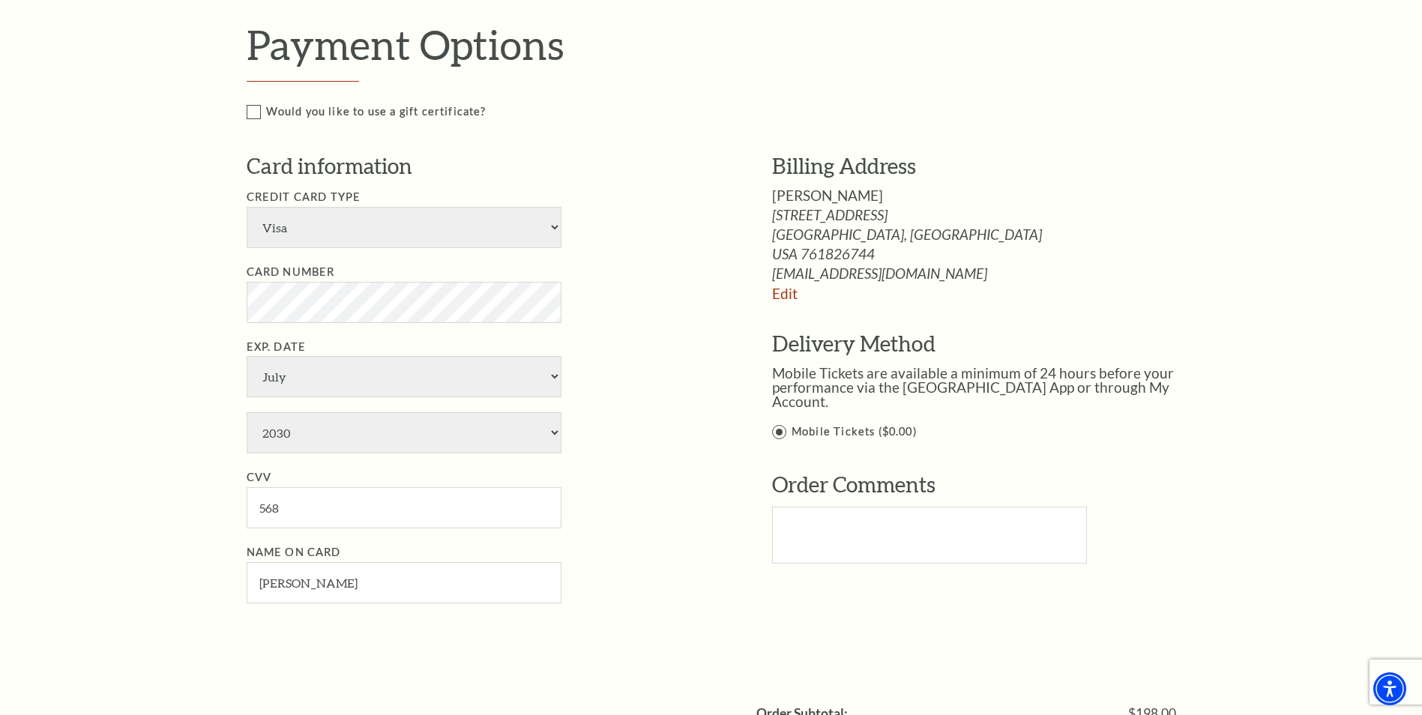
click at [649, 579] on li "Name on Card [PERSON_NAME]" at bounding box center [487, 573] width 480 height 60
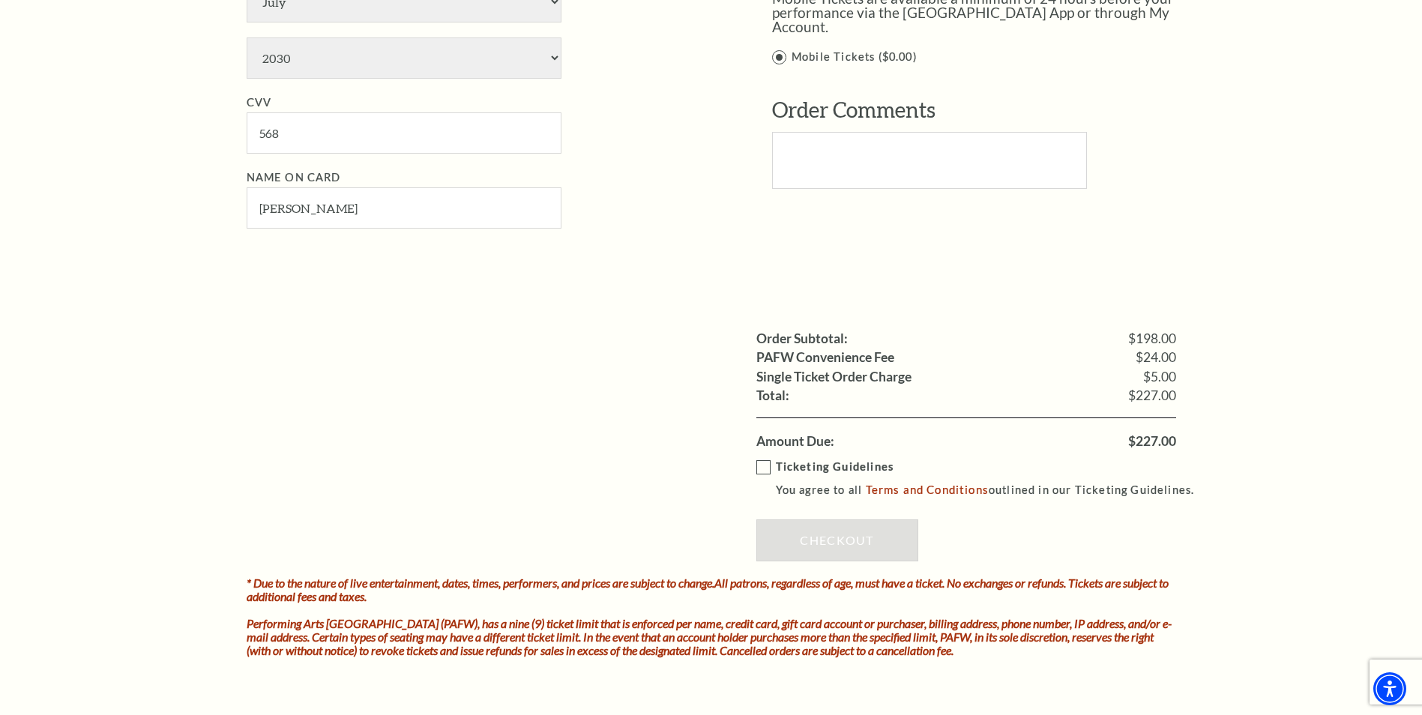
click at [767, 464] on label "Ticketing Guidelines You agree to all Terms and Conditions outlined in our Tick…" at bounding box center [982, 478] width 452 height 41
click at [0, 0] on input "Ticketing Guidelines You agree to all Terms and Conditions outlined in our Tick…" at bounding box center [0, 0] width 0 height 0
click at [821, 541] on link "Checkout" at bounding box center [837, 540] width 162 height 42
